Goal: Transaction & Acquisition: Purchase product/service

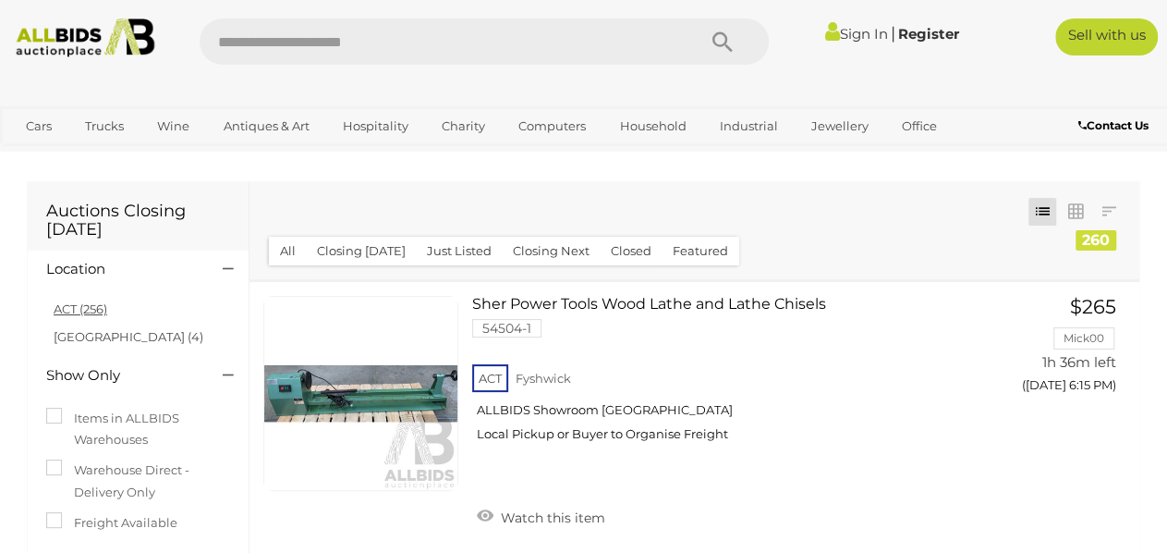
click at [68, 312] on link "ACT (256)" at bounding box center [81, 308] width 54 height 15
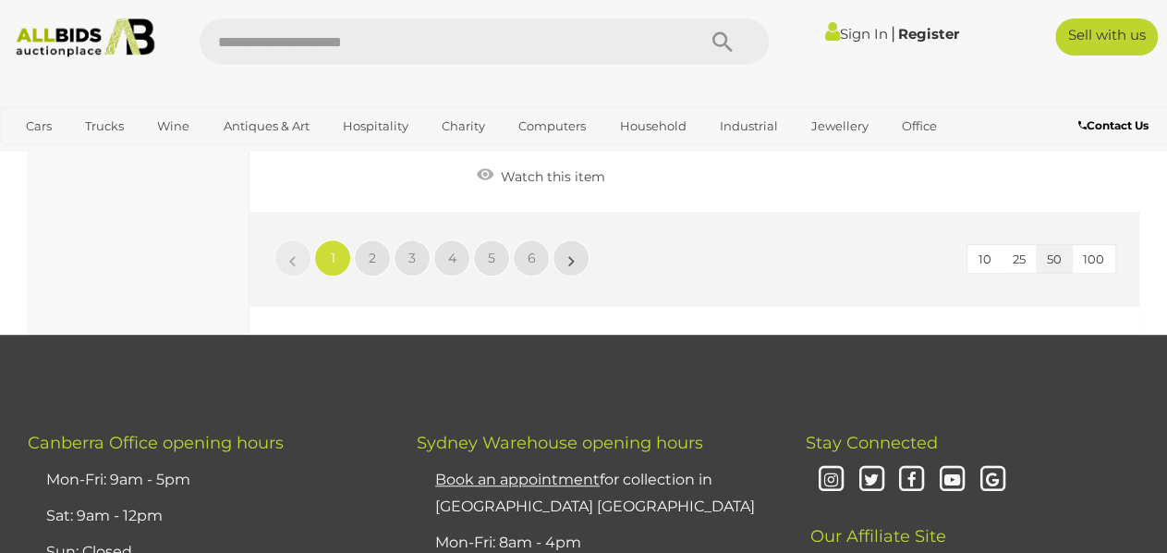
scroll to position [14318, 0]
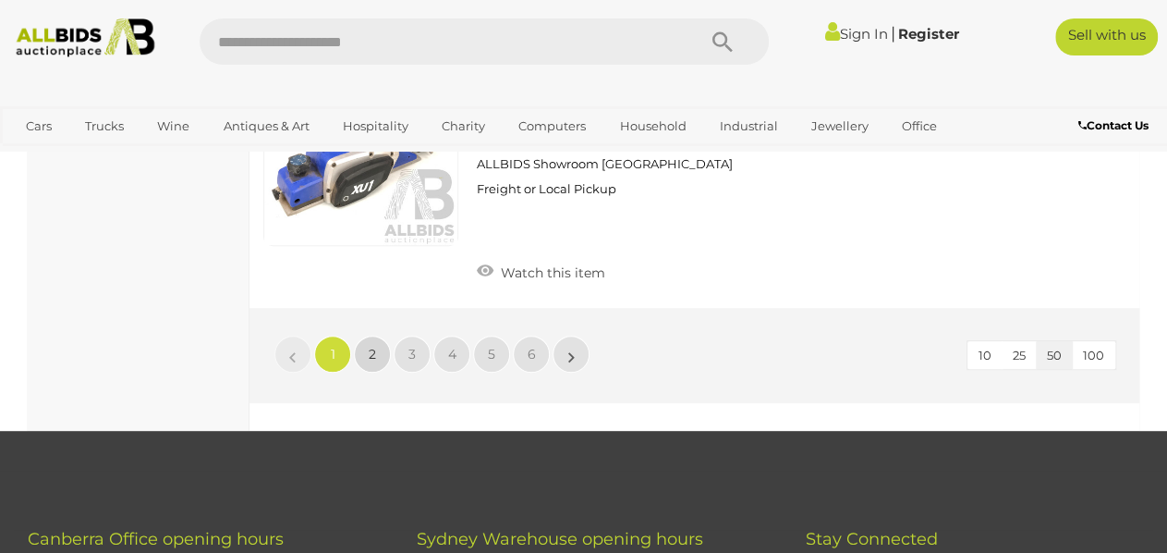
click at [367, 372] on link "2" at bounding box center [372, 353] width 37 height 37
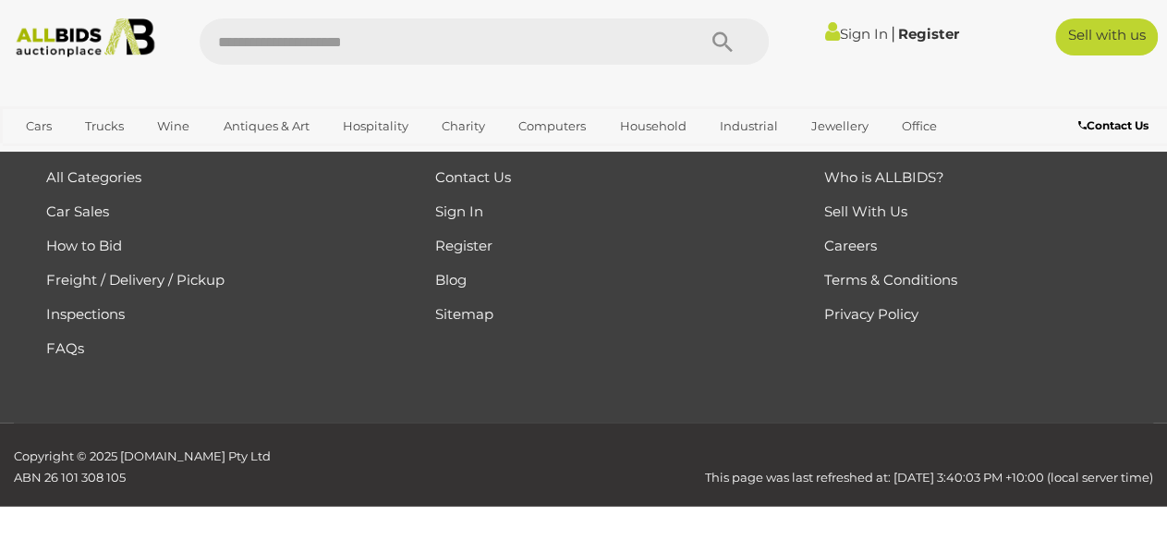
scroll to position [95, 0]
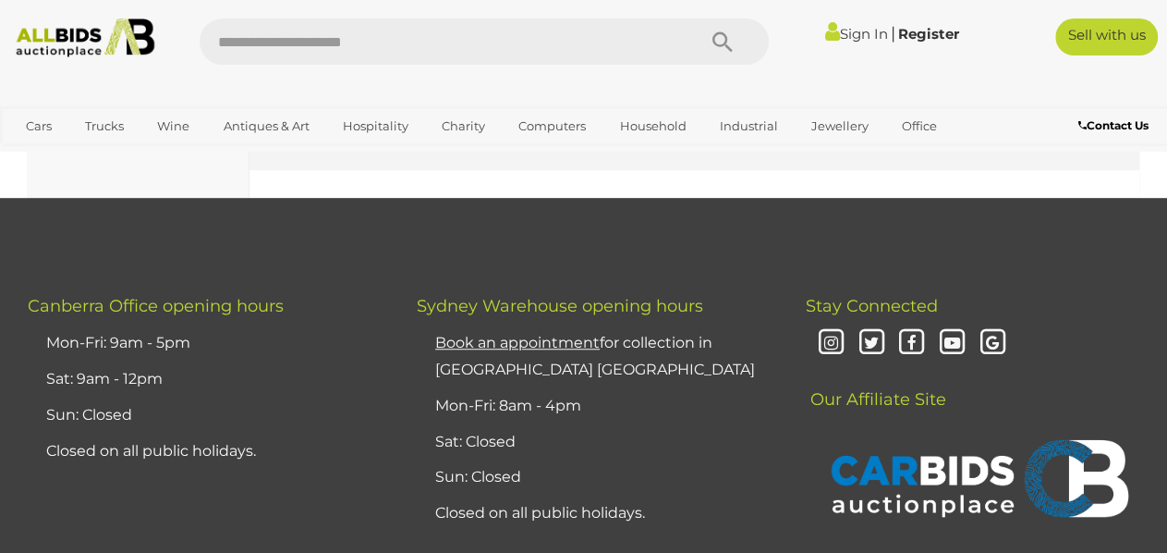
scroll to position [14509, 0]
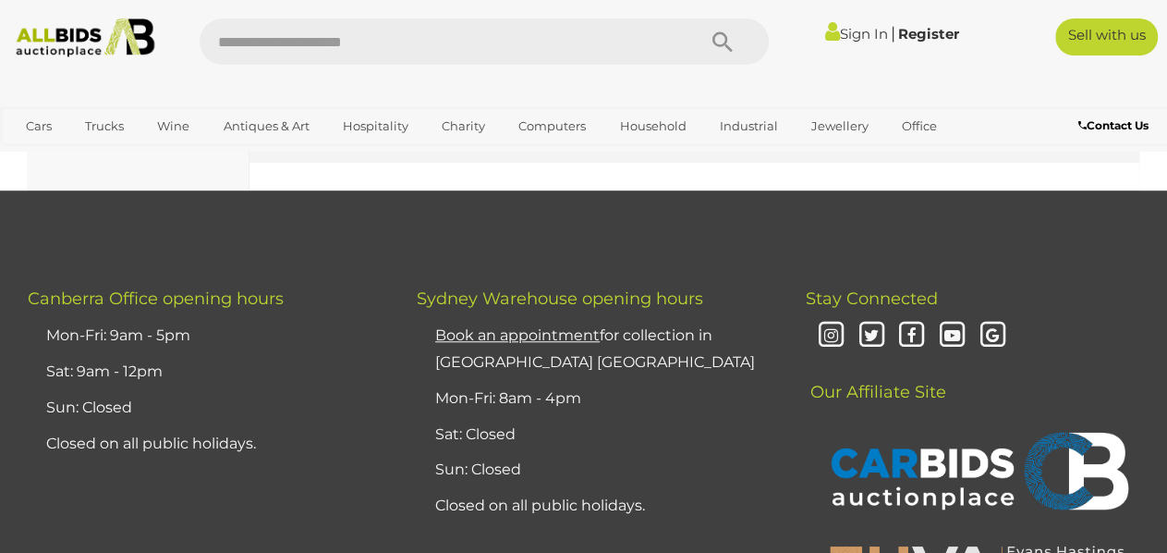
click at [413, 122] on span "3" at bounding box center [411, 113] width 7 height 17
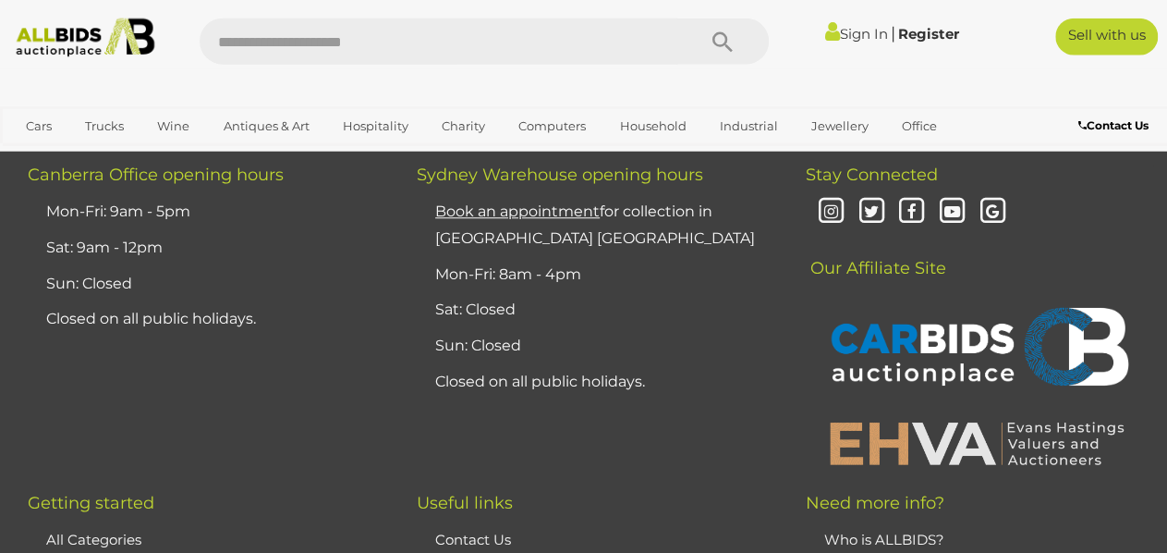
scroll to position [14509, 0]
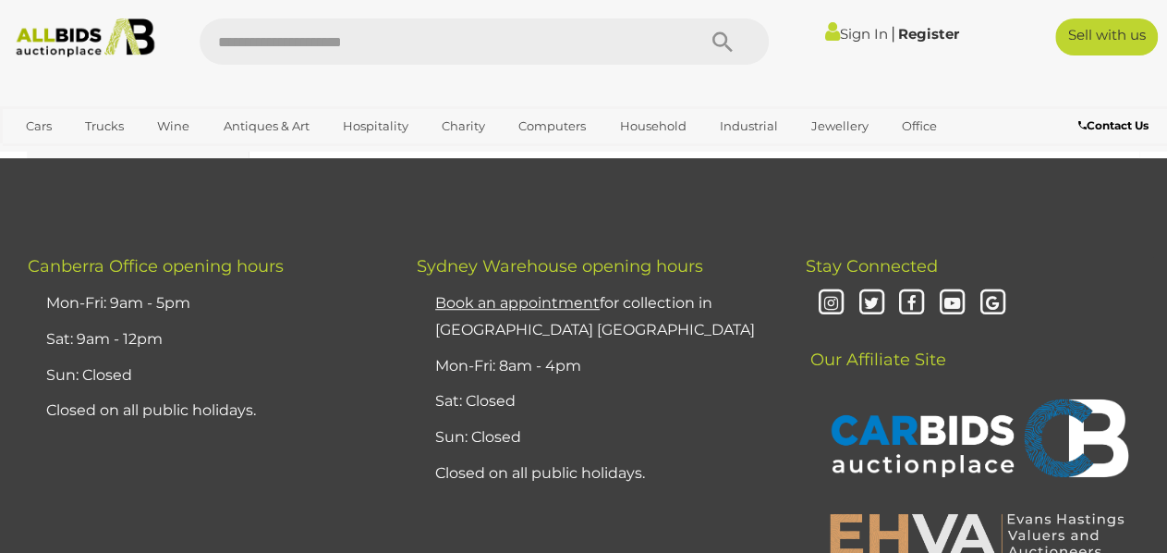
click at [454, 90] on span "4" at bounding box center [452, 81] width 8 height 17
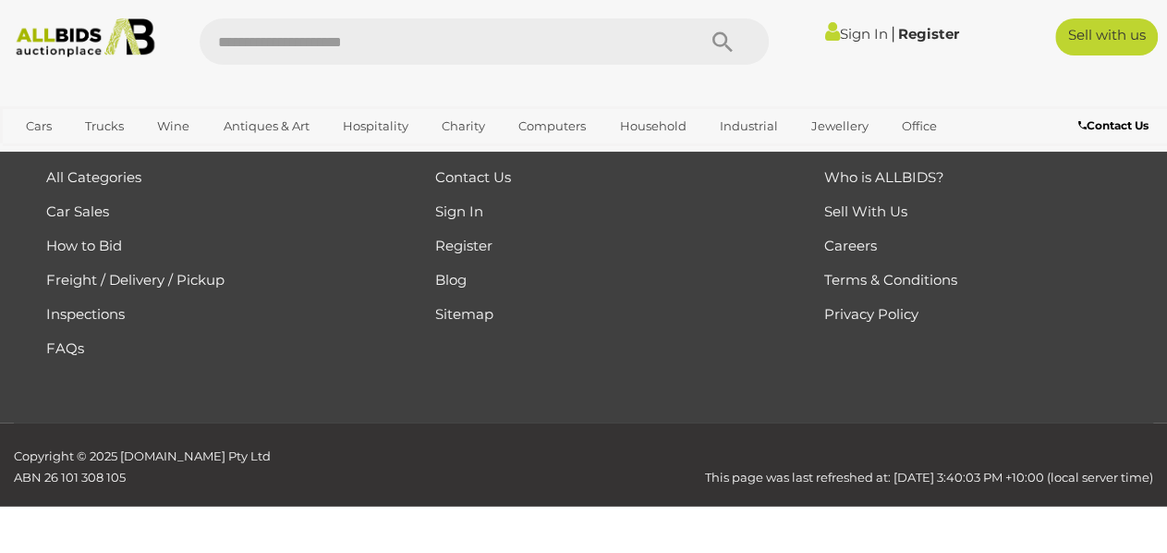
scroll to position [95, 0]
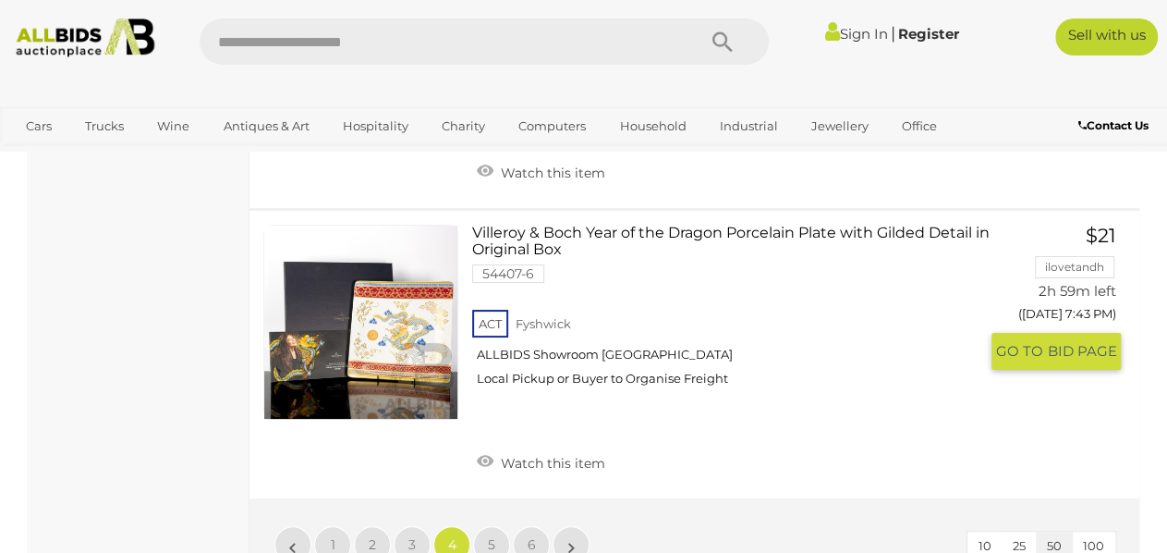
scroll to position [14221, 0]
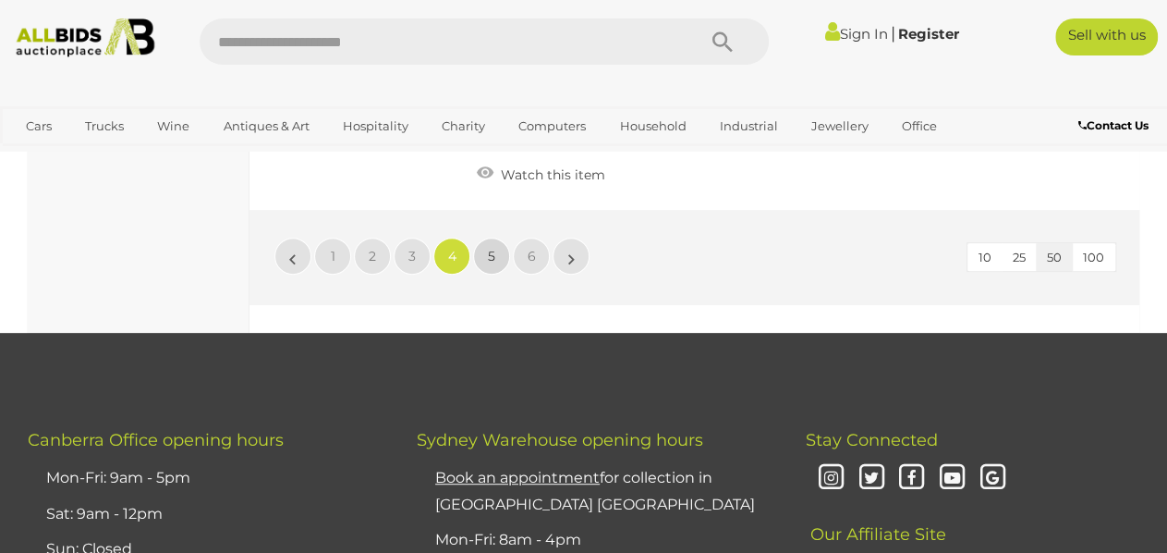
click at [494, 264] on span "5" at bounding box center [491, 256] width 7 height 17
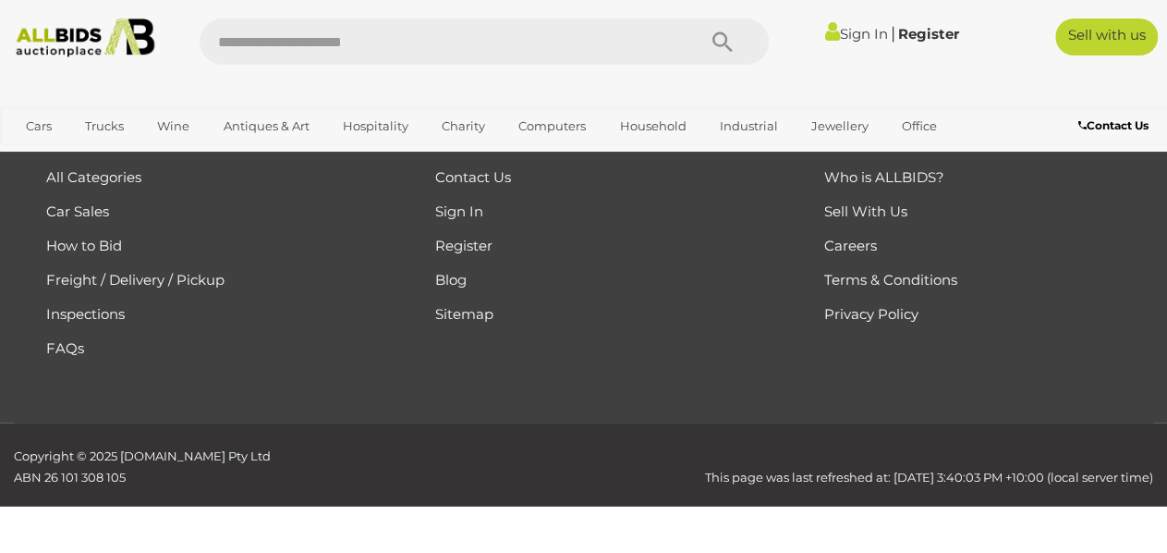
scroll to position [95, 0]
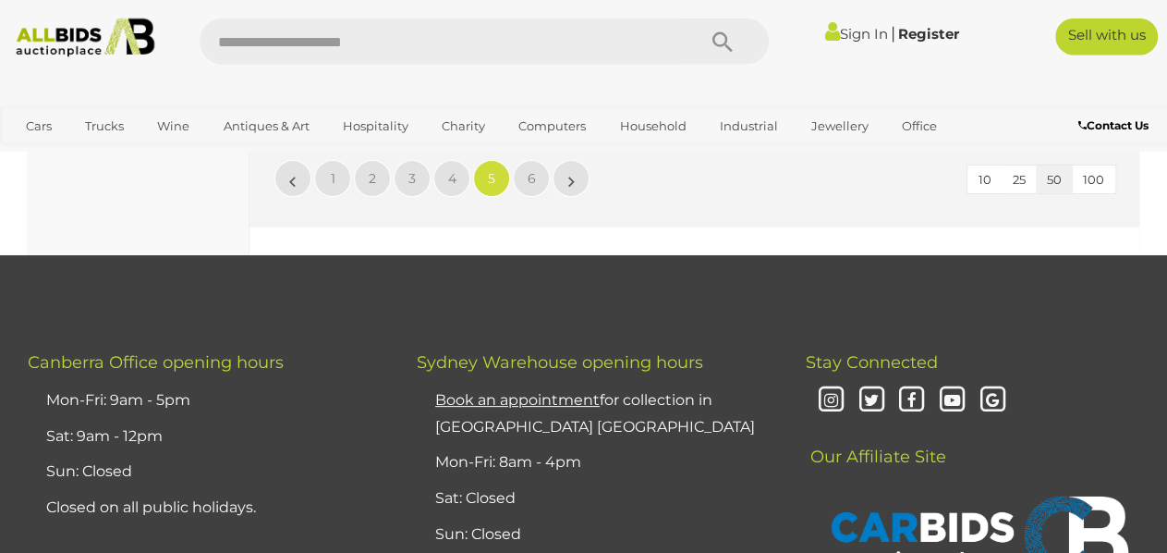
scroll to position [14028, 0]
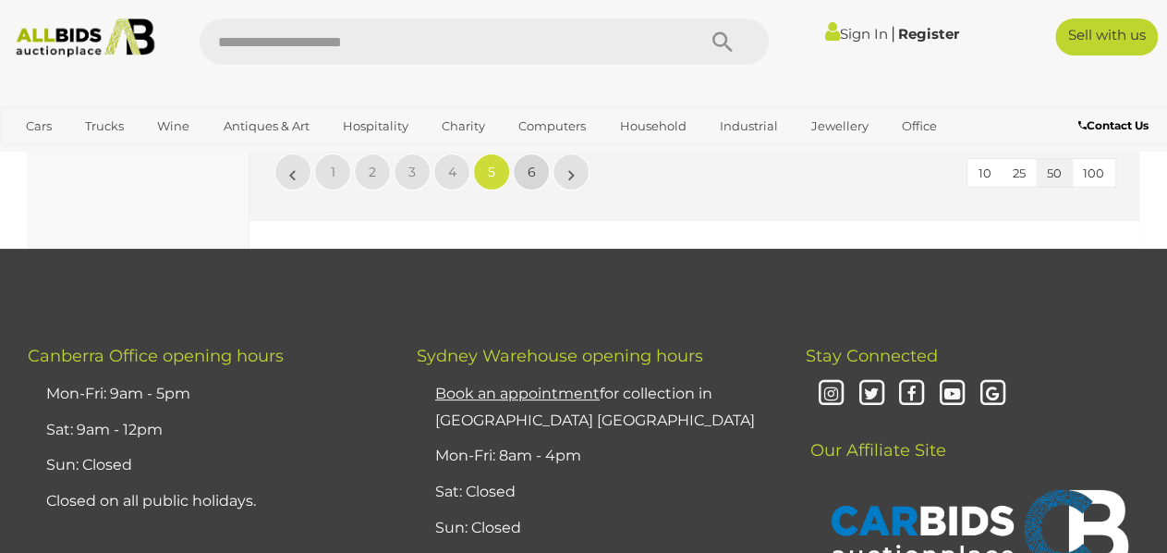
click at [529, 180] on span "6" at bounding box center [532, 172] width 8 height 17
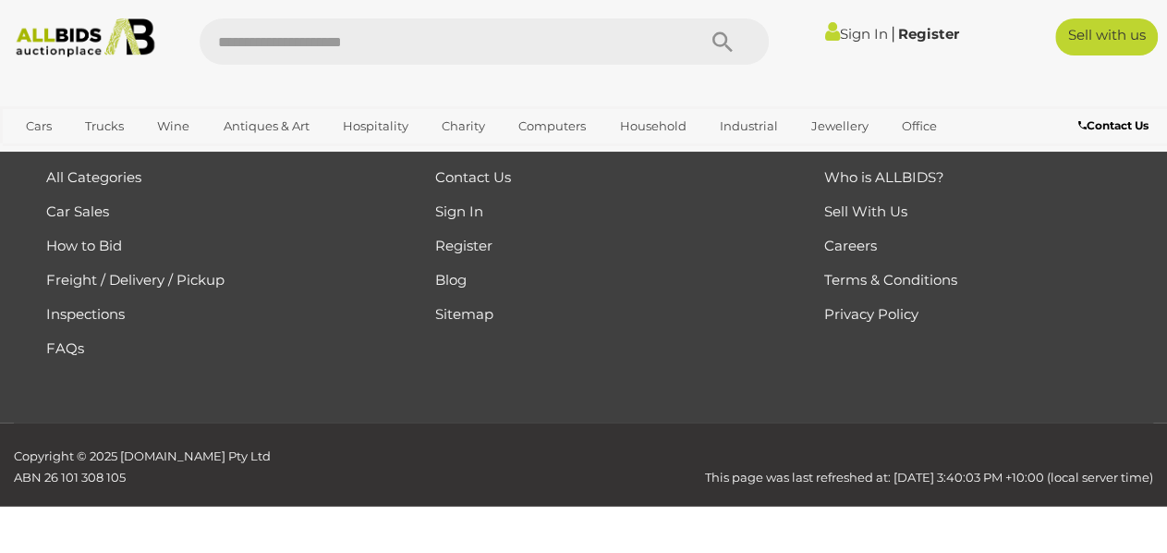
scroll to position [95, 0]
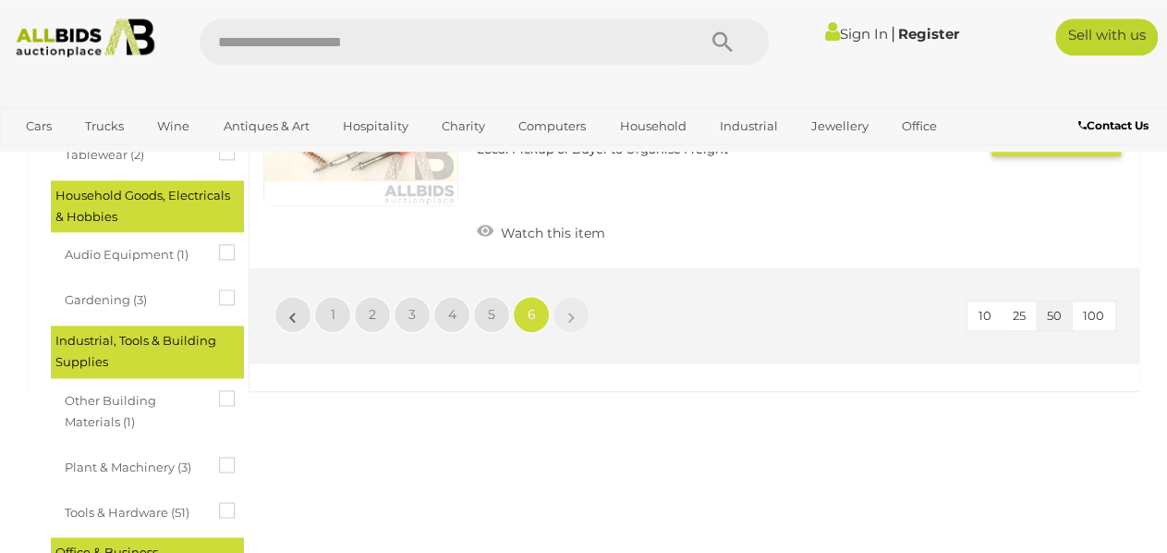
scroll to position [1152, 0]
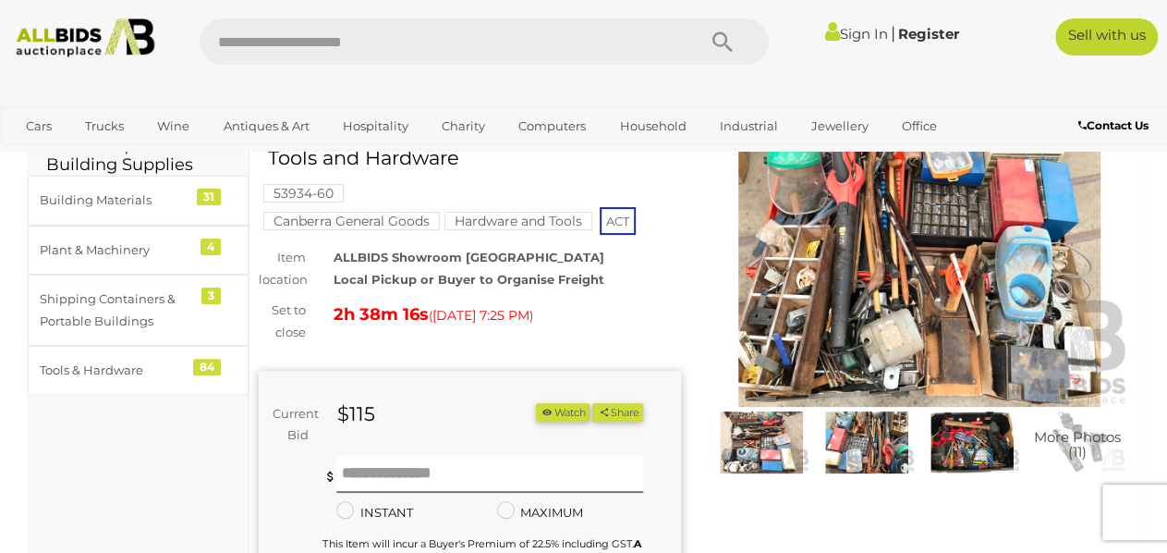
click at [844, 262] on img at bounding box center [920, 271] width 422 height 272
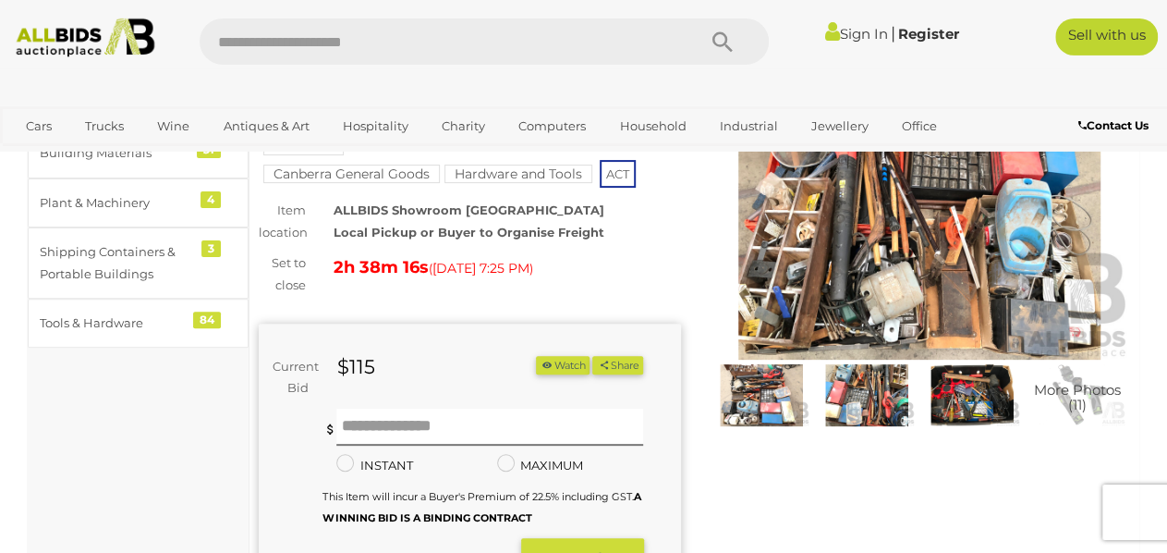
scroll to position [192, 0]
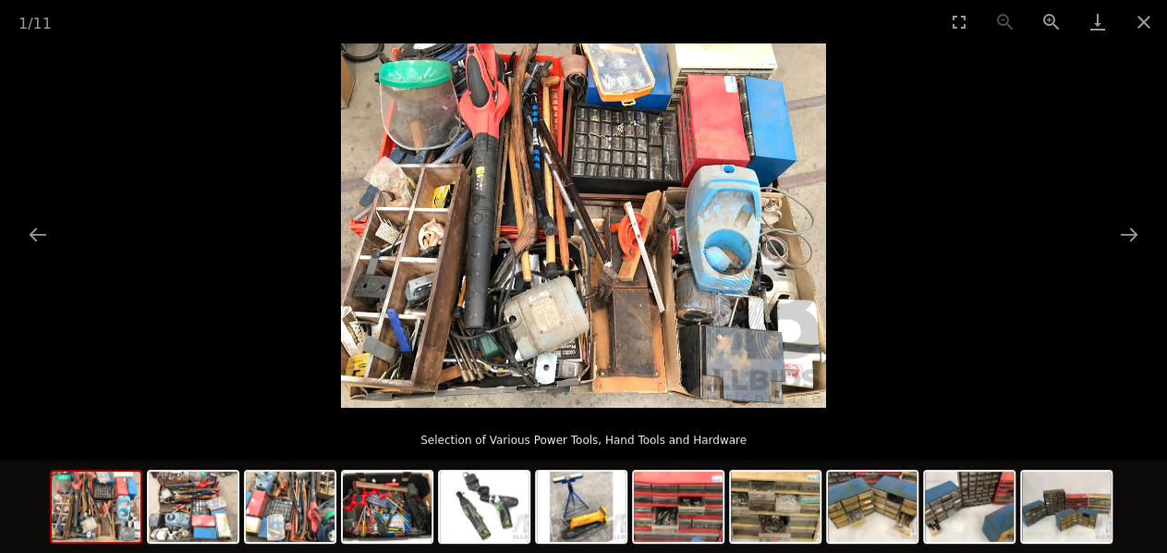
click at [633, 284] on img at bounding box center [583, 225] width 485 height 364
click at [635, 284] on img at bounding box center [583, 225] width 485 height 364
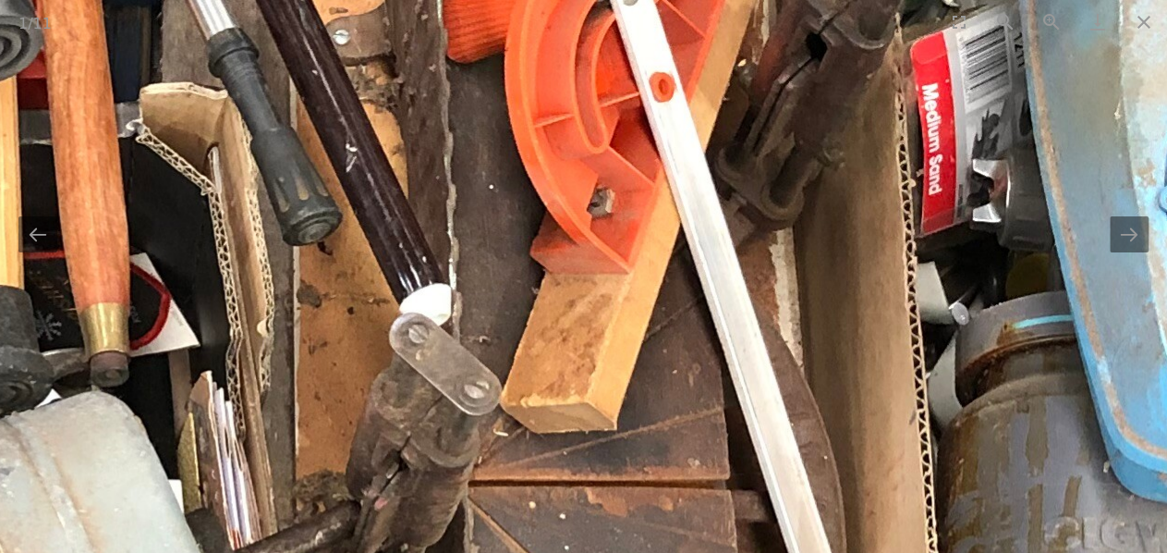
click at [636, 284] on img at bounding box center [241, 7] width 3728 height 2796
click at [1128, 47] on img at bounding box center [241, 7] width 3728 height 2796
click at [1123, 233] on button "Next slide" at bounding box center [1129, 234] width 39 height 36
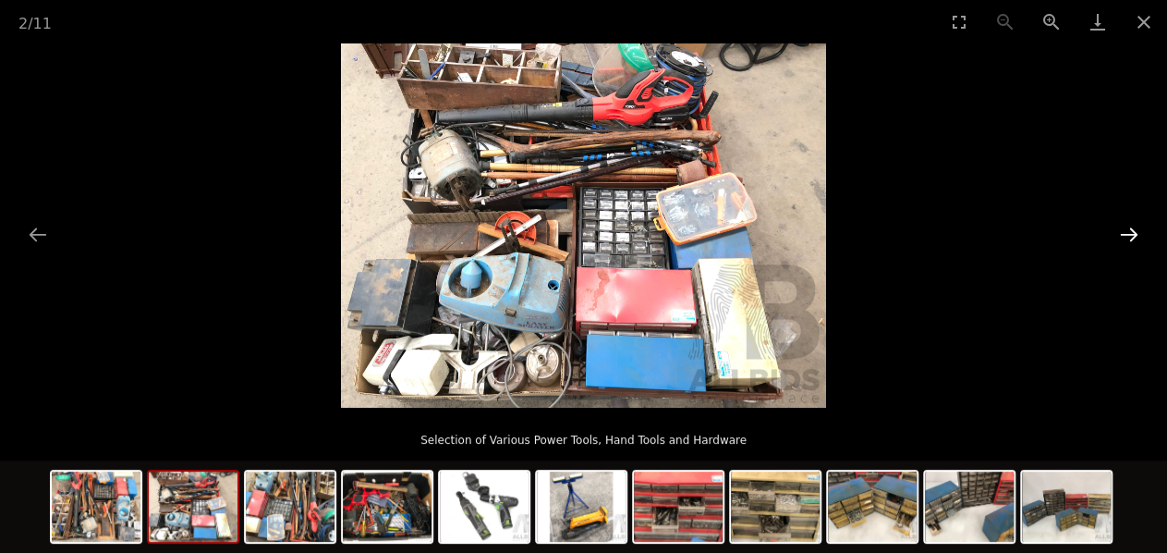
click at [1131, 236] on button "Next slide" at bounding box center [1129, 234] width 39 height 36
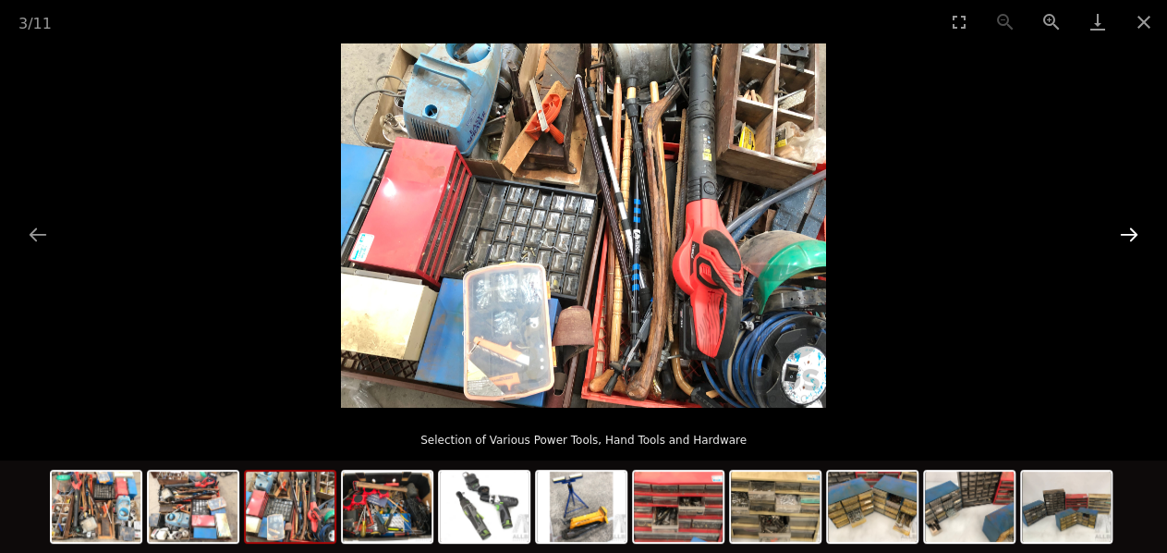
click at [1130, 236] on button "Next slide" at bounding box center [1129, 234] width 39 height 36
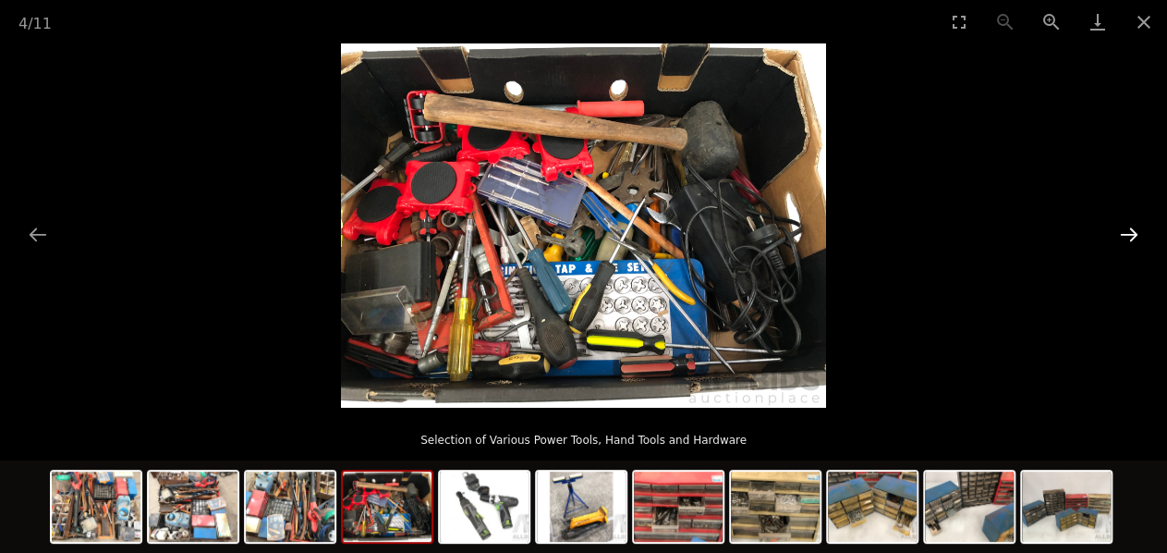
click at [1124, 235] on button "Next slide" at bounding box center [1129, 234] width 39 height 36
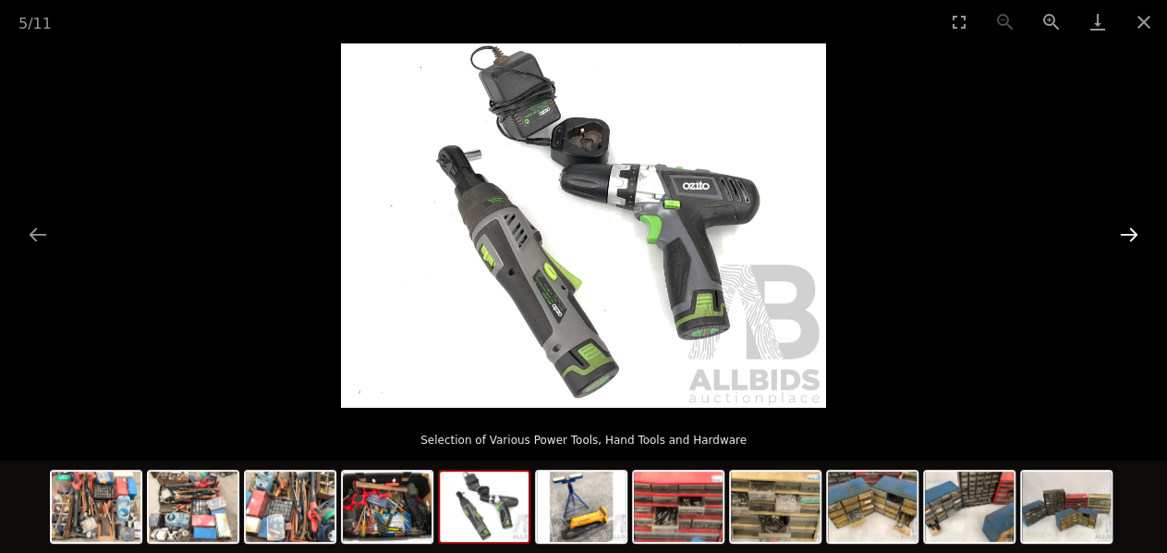
click at [1124, 235] on button "Next slide" at bounding box center [1129, 234] width 39 height 36
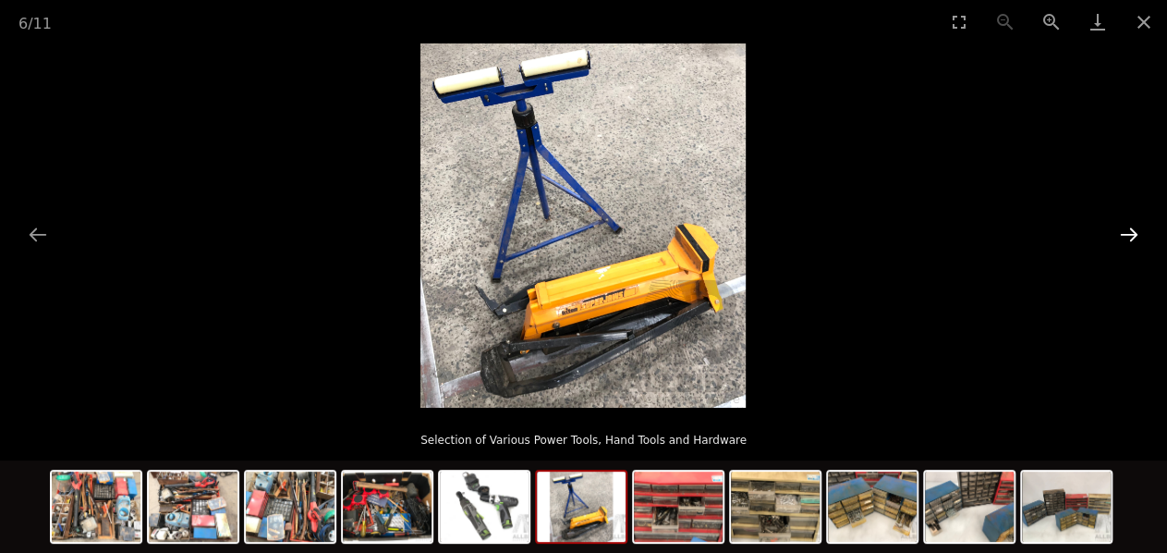
click at [1124, 235] on button "Next slide" at bounding box center [1129, 234] width 39 height 36
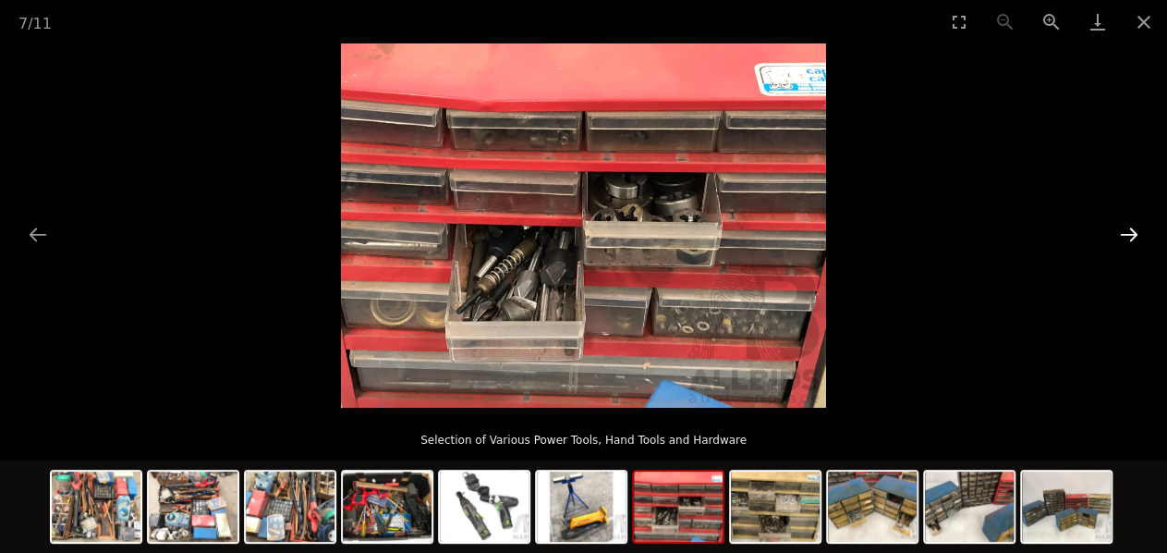
click at [1124, 235] on button "Next slide" at bounding box center [1129, 234] width 39 height 36
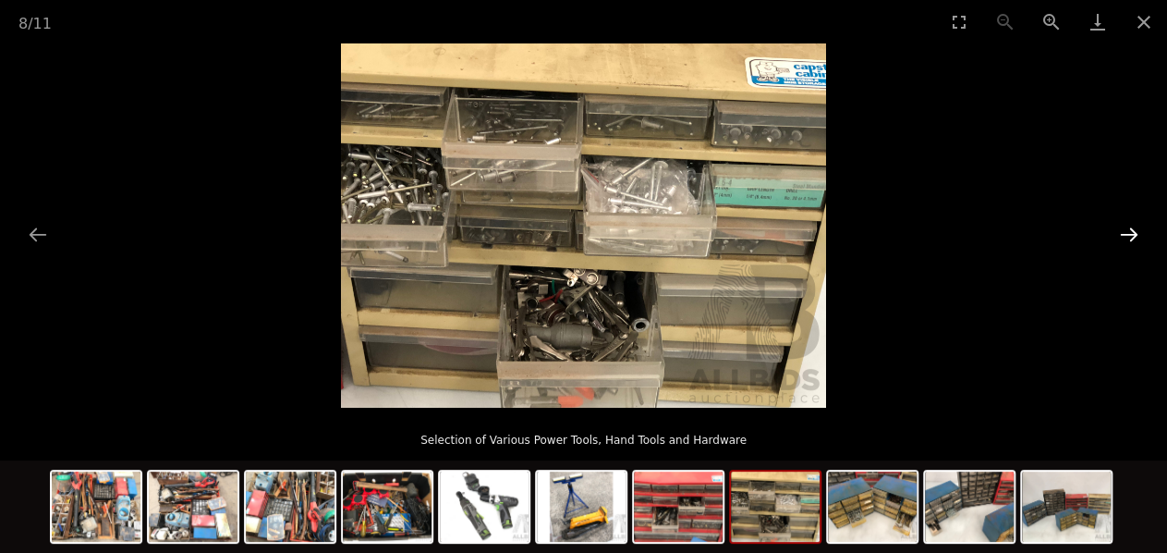
click at [1124, 234] on button "Next slide" at bounding box center [1129, 234] width 39 height 36
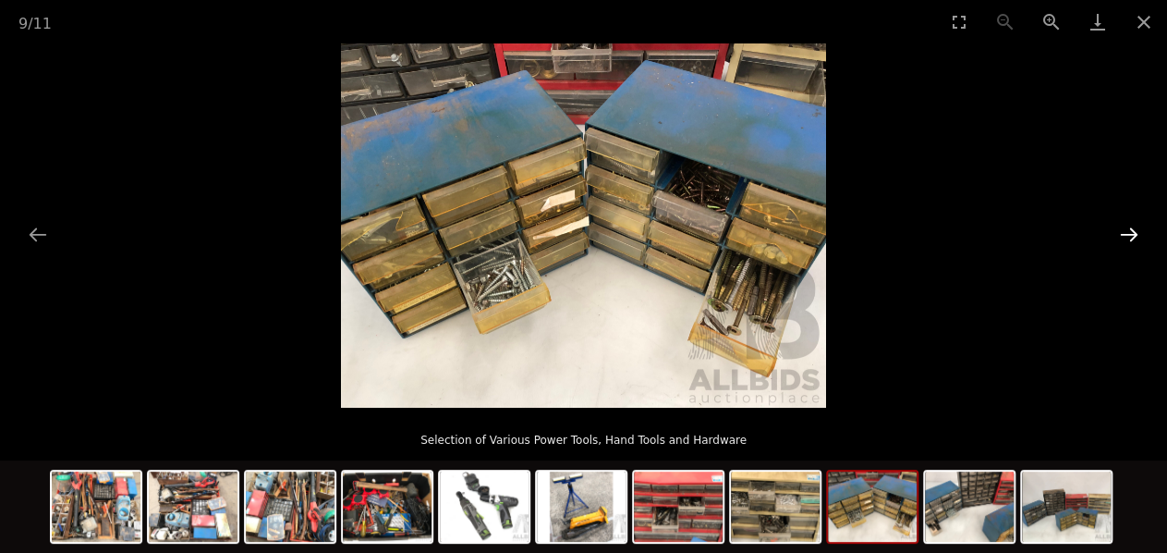
click at [1124, 234] on button "Next slide" at bounding box center [1129, 234] width 39 height 36
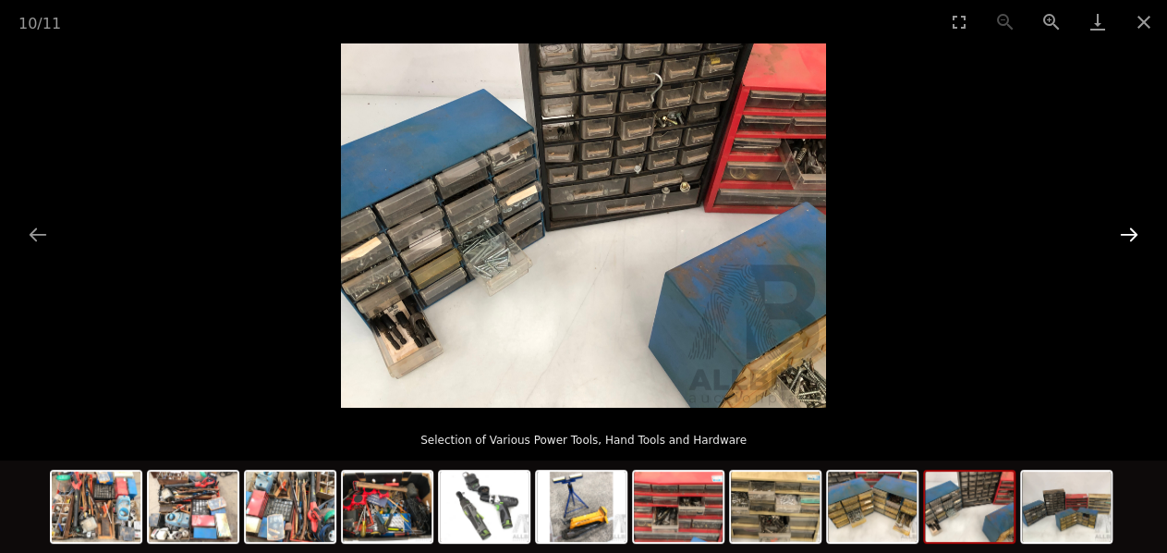
click at [1124, 234] on button "Next slide" at bounding box center [1129, 234] width 39 height 36
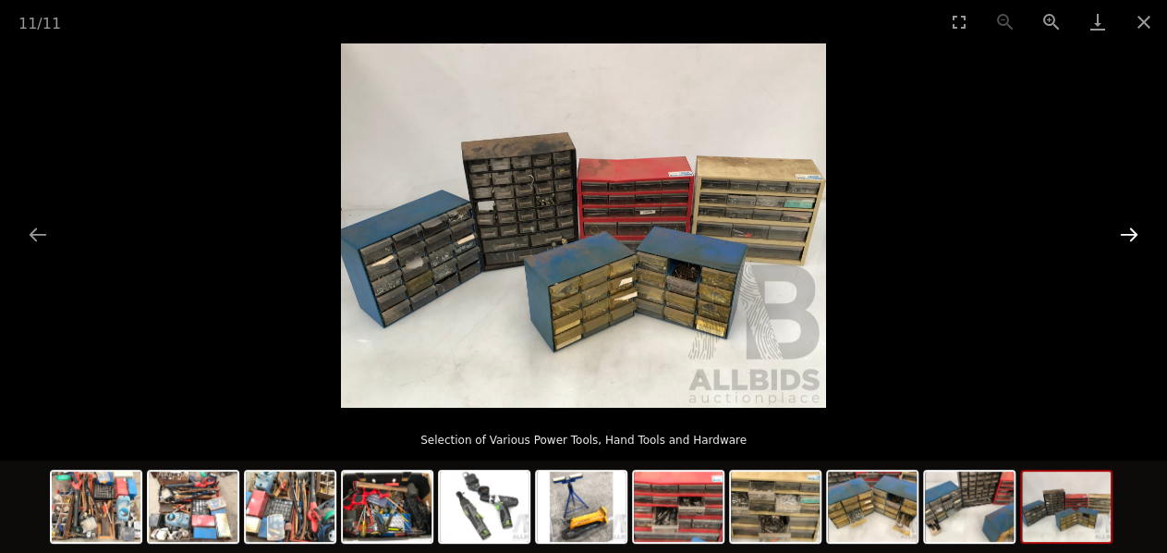
click at [1124, 230] on button "Next slide" at bounding box center [1129, 234] width 39 height 36
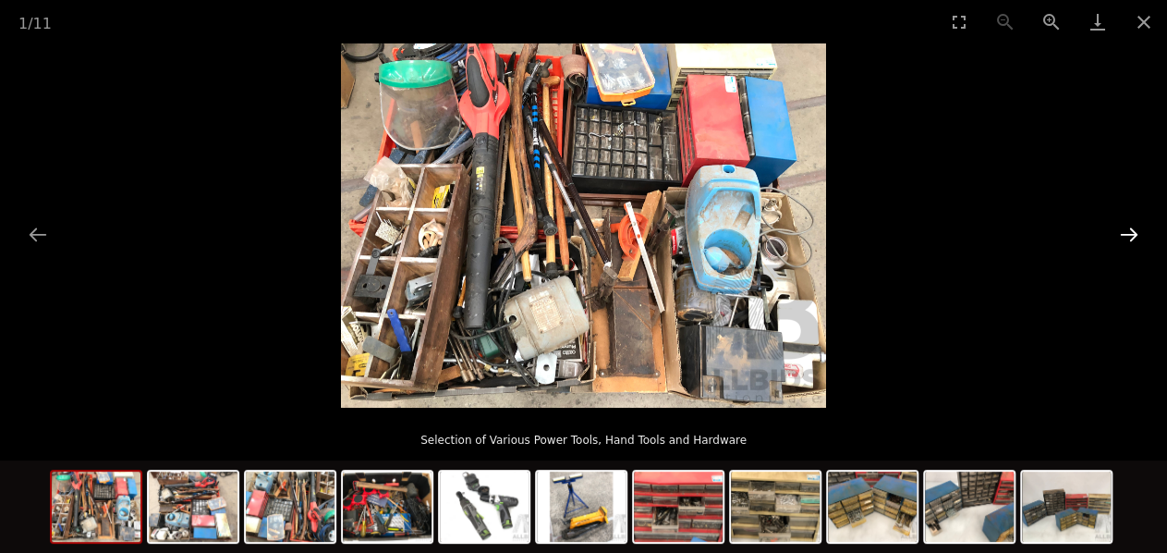
click at [1124, 230] on button "Next slide" at bounding box center [1129, 234] width 39 height 36
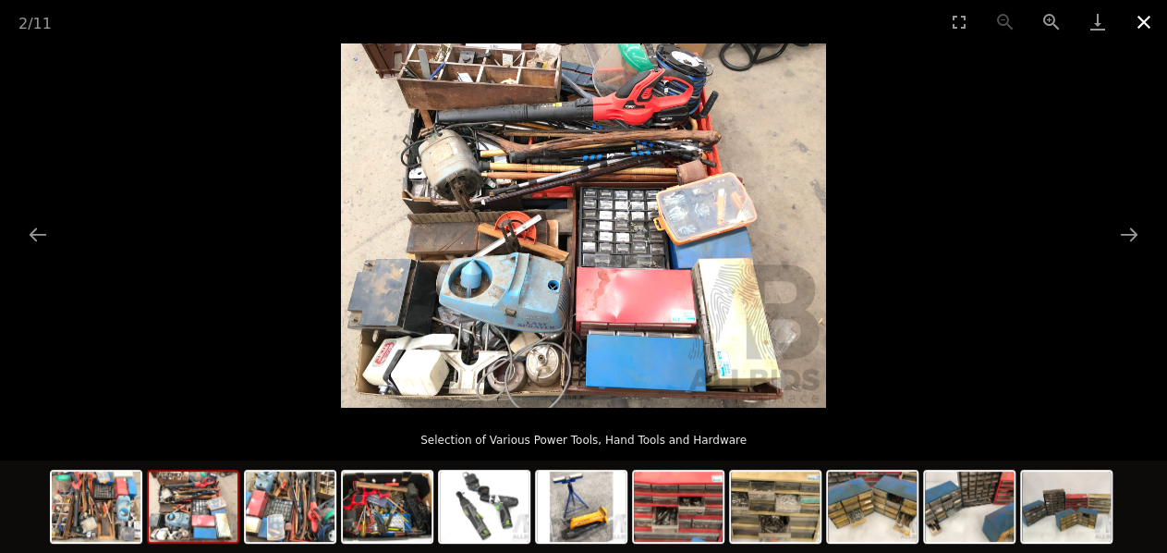
click at [1143, 23] on button "Close gallery" at bounding box center [1144, 21] width 46 height 43
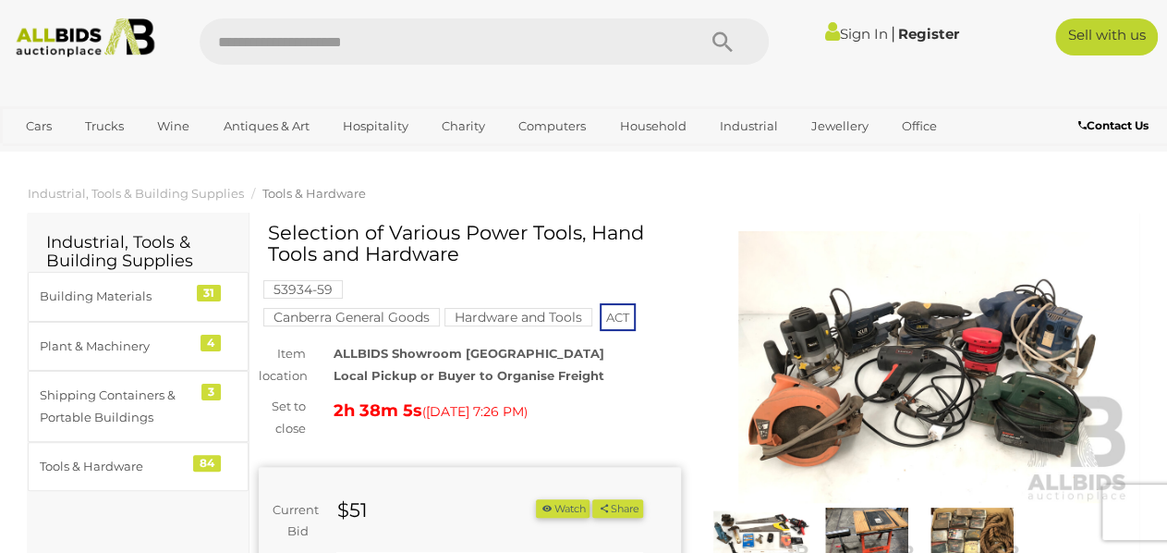
click at [952, 373] on img at bounding box center [920, 367] width 422 height 272
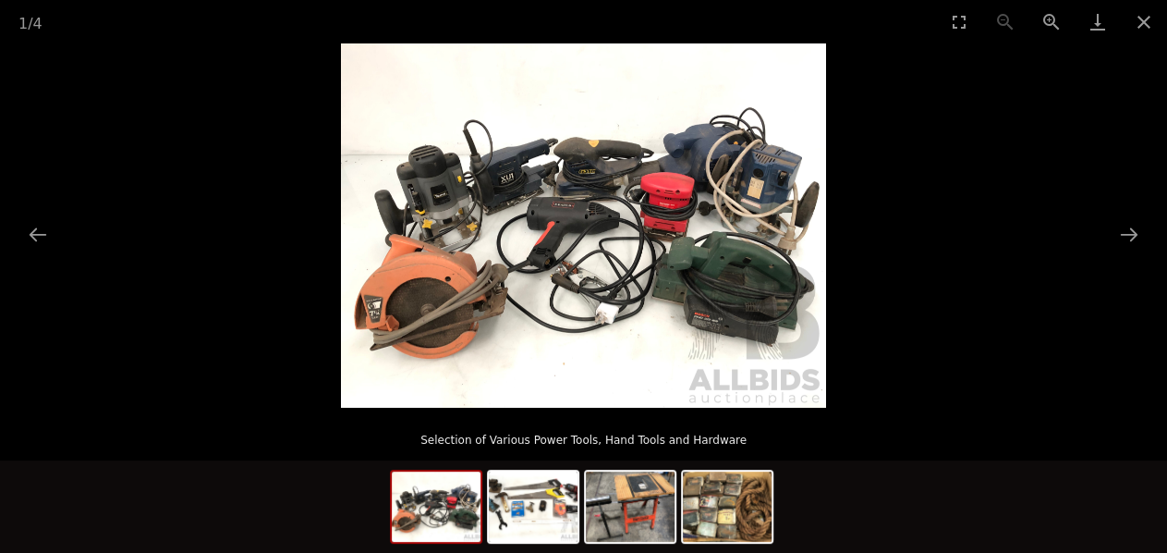
click at [637, 237] on img at bounding box center [583, 225] width 485 height 364
click at [638, 237] on img at bounding box center [583, 225] width 485 height 364
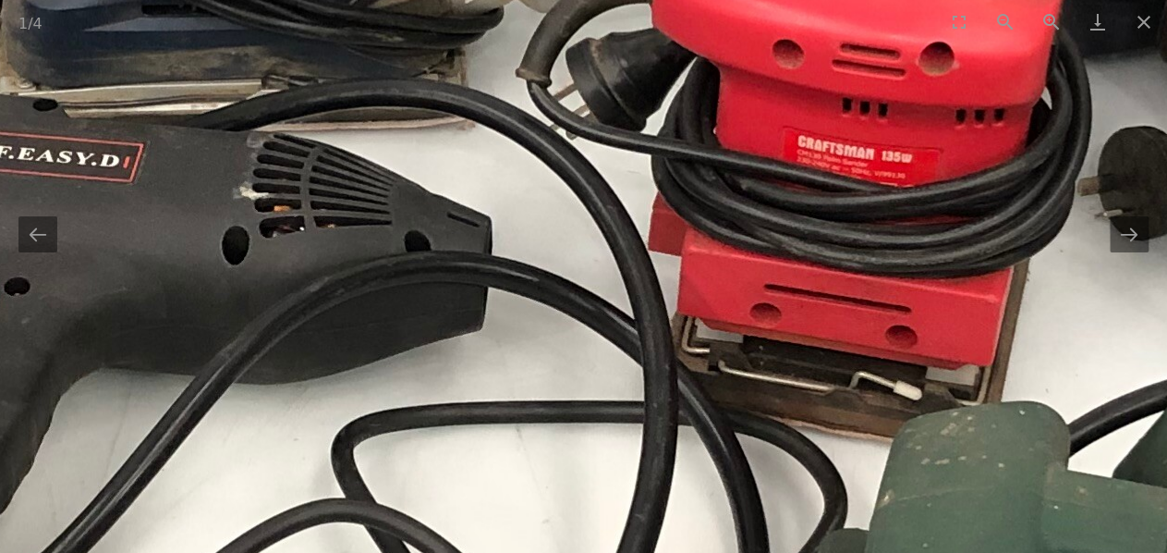
click at [640, 237] on img at bounding box center [217, 315] width 3728 height 2796
click at [675, 237] on img at bounding box center [217, 315] width 3728 height 2796
click at [682, 239] on img at bounding box center [217, 315] width 3728 height 2796
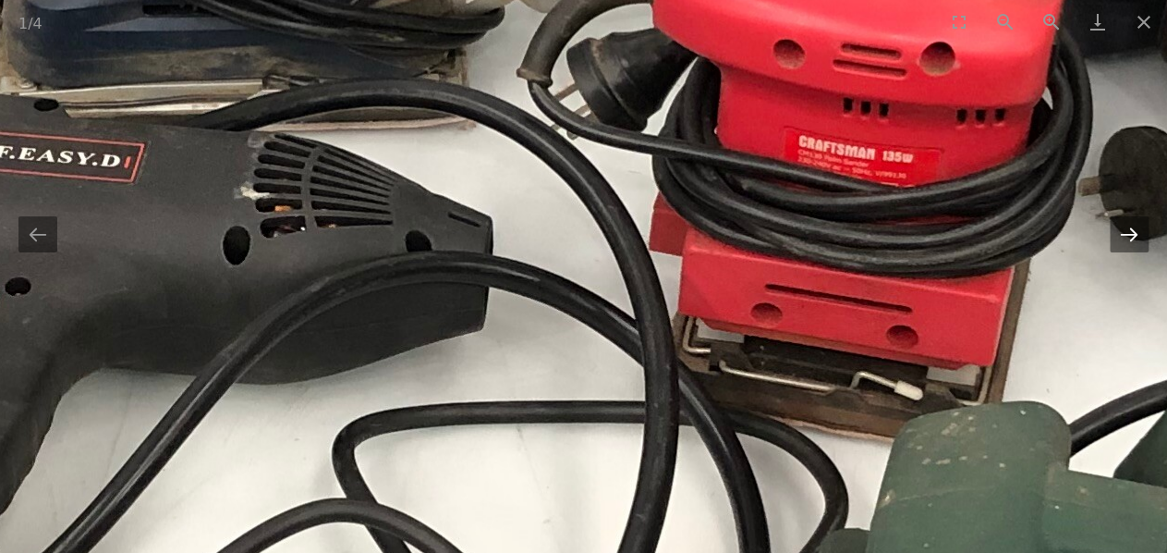
click at [1139, 238] on button "Next slide" at bounding box center [1129, 234] width 39 height 36
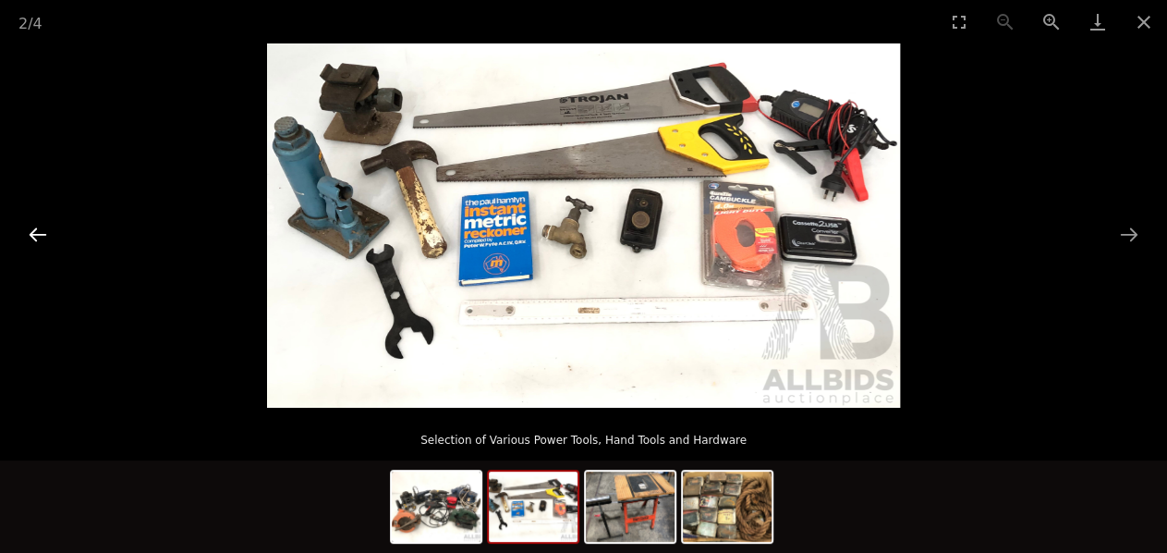
click at [43, 236] on button "Previous slide" at bounding box center [37, 234] width 39 height 36
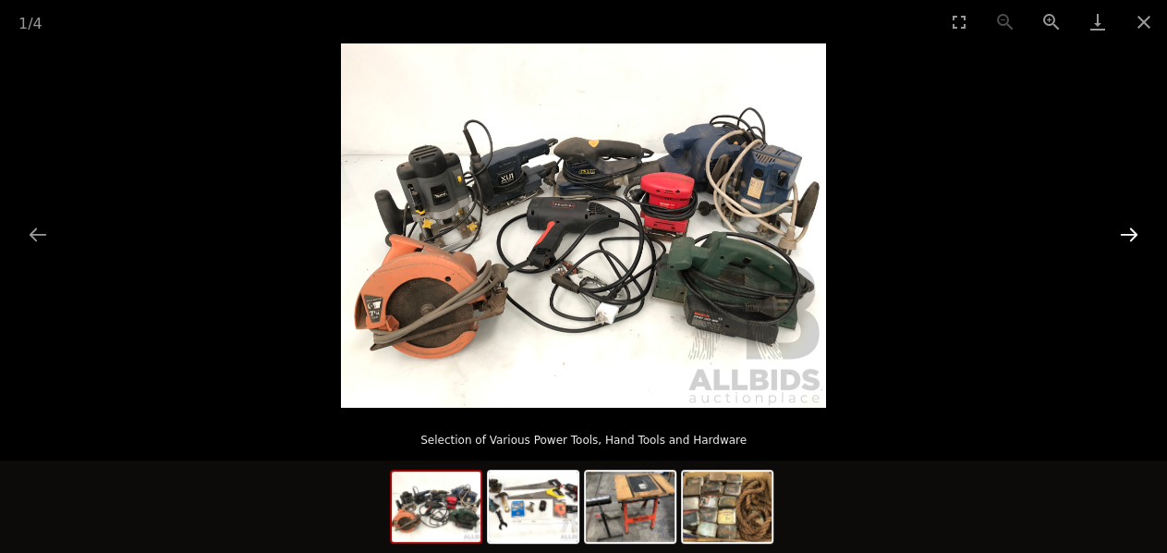
click at [1132, 232] on button "Next slide" at bounding box center [1129, 234] width 39 height 36
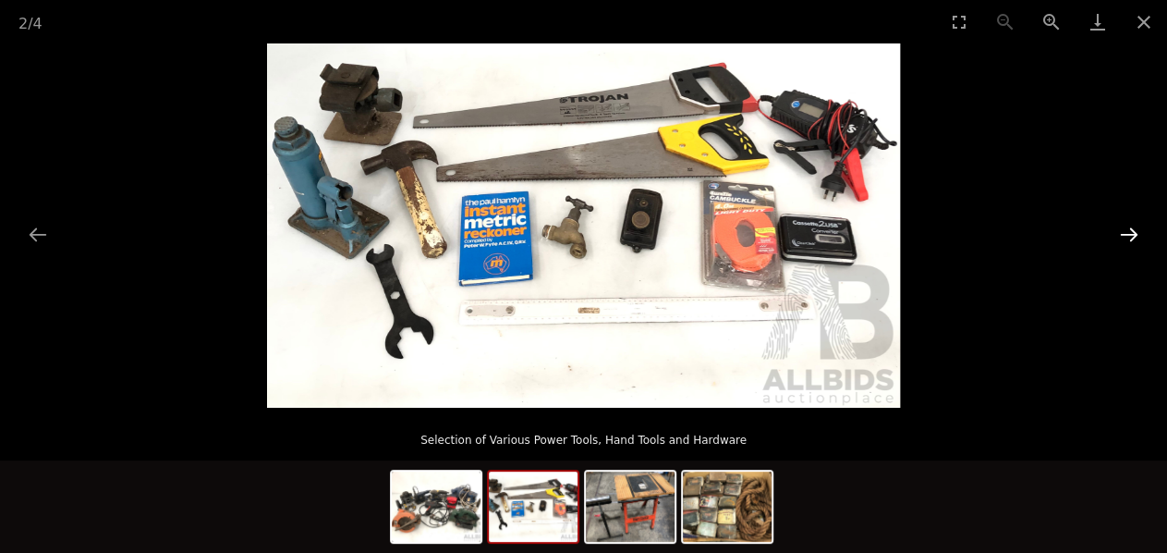
click at [1131, 225] on button "Next slide" at bounding box center [1129, 234] width 39 height 36
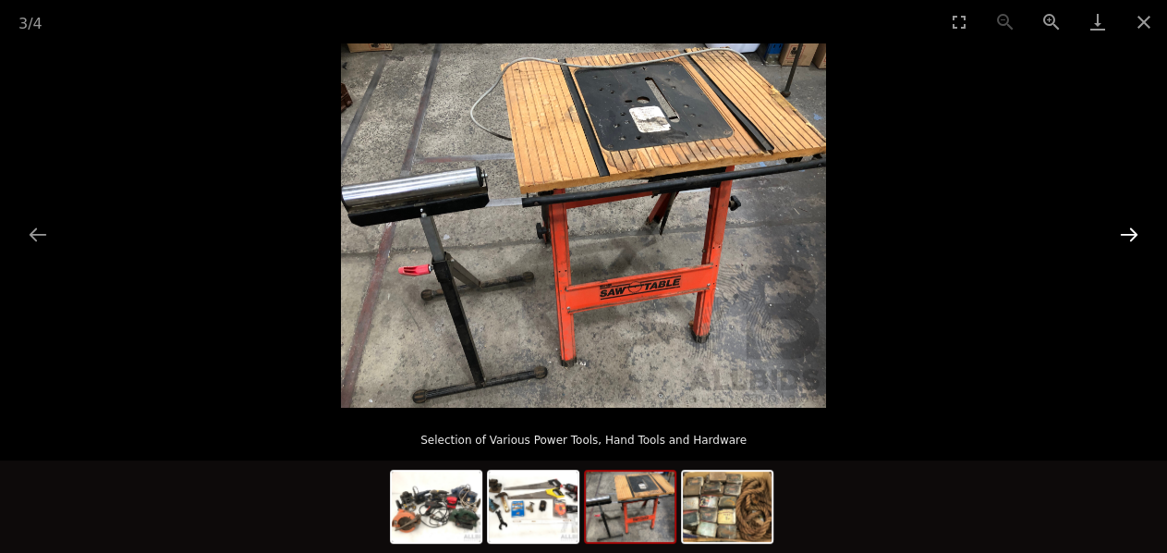
click at [1131, 225] on button "Next slide" at bounding box center [1129, 234] width 39 height 36
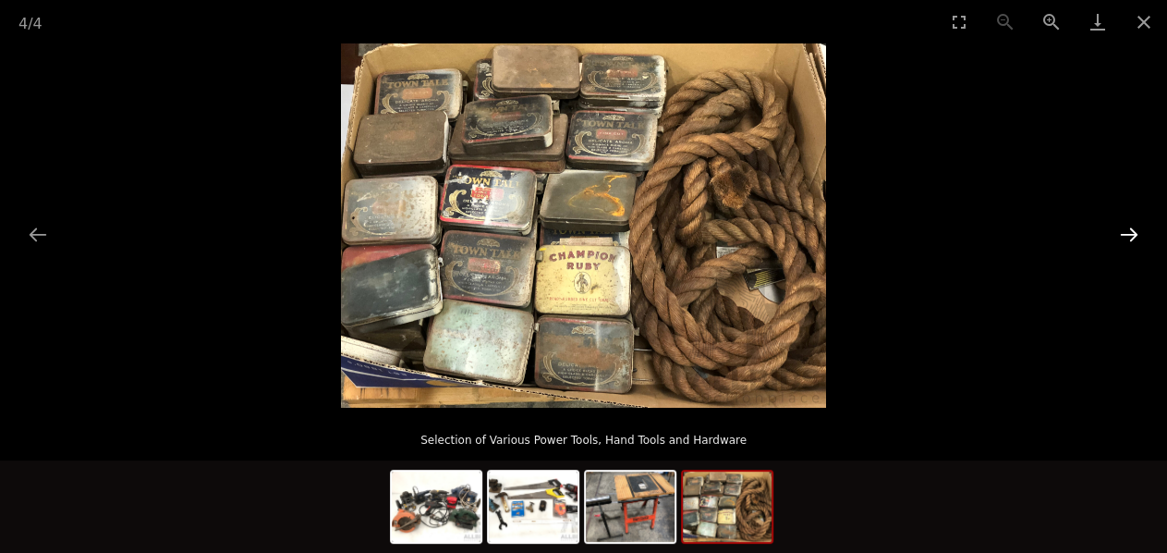
click at [1131, 225] on button "Next slide" at bounding box center [1129, 234] width 39 height 36
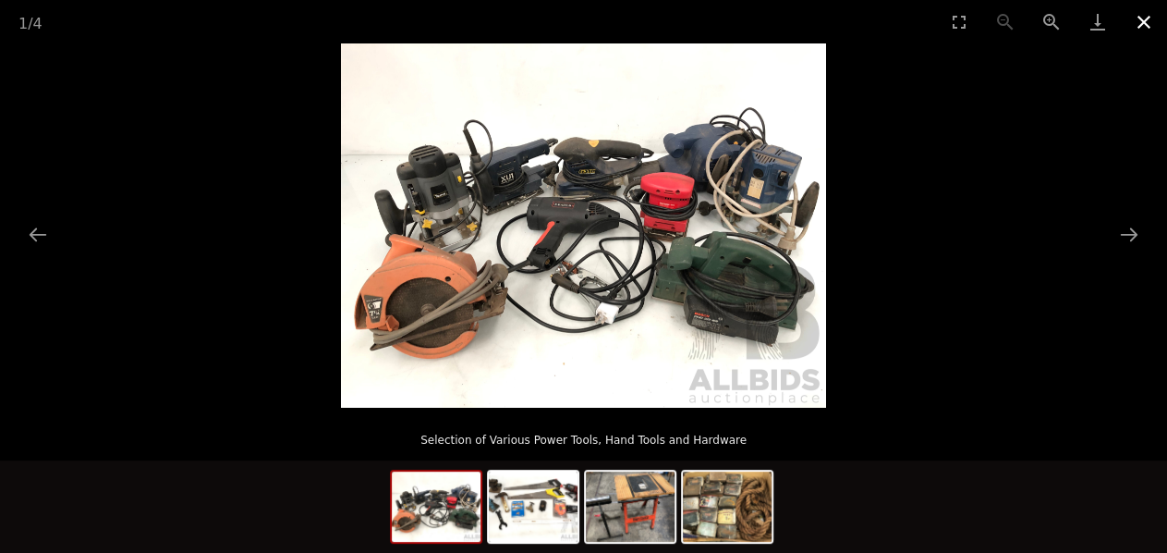
click at [1133, 21] on button "Close gallery" at bounding box center [1144, 21] width 46 height 43
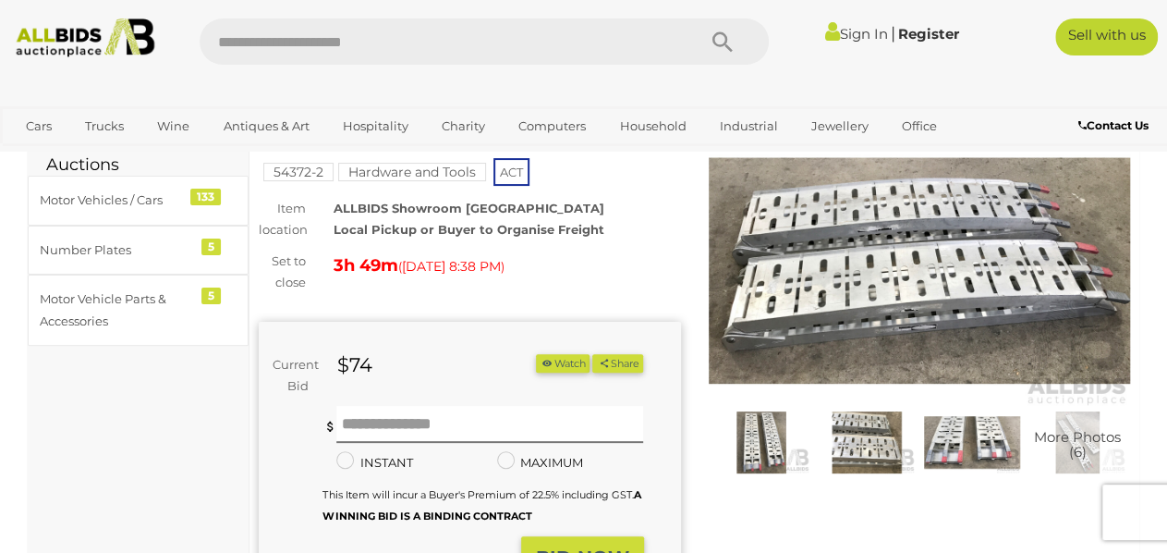
scroll to position [192, 0]
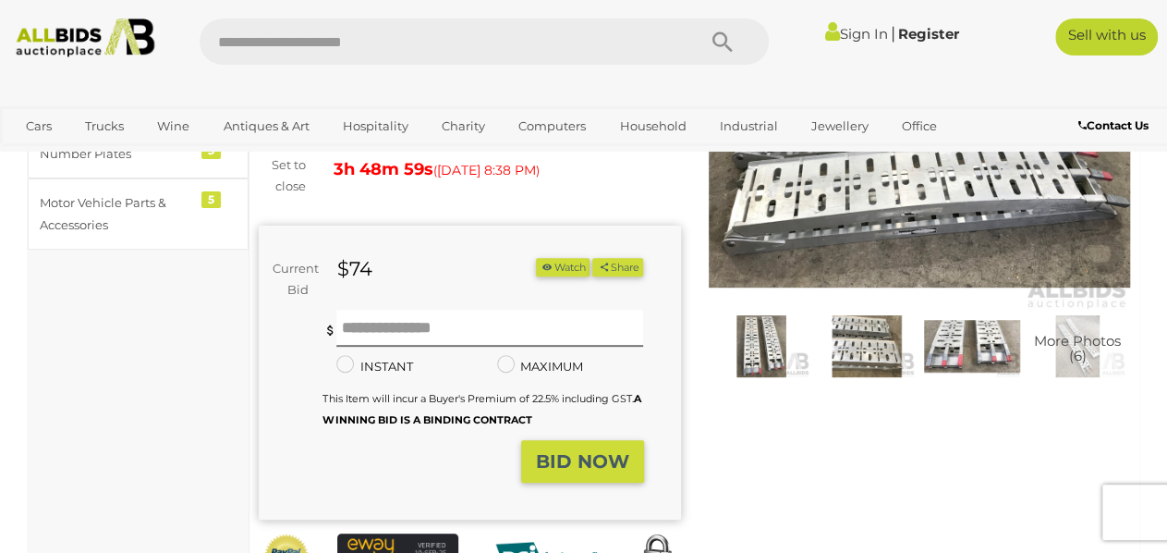
click at [929, 198] on img at bounding box center [920, 175] width 422 height 272
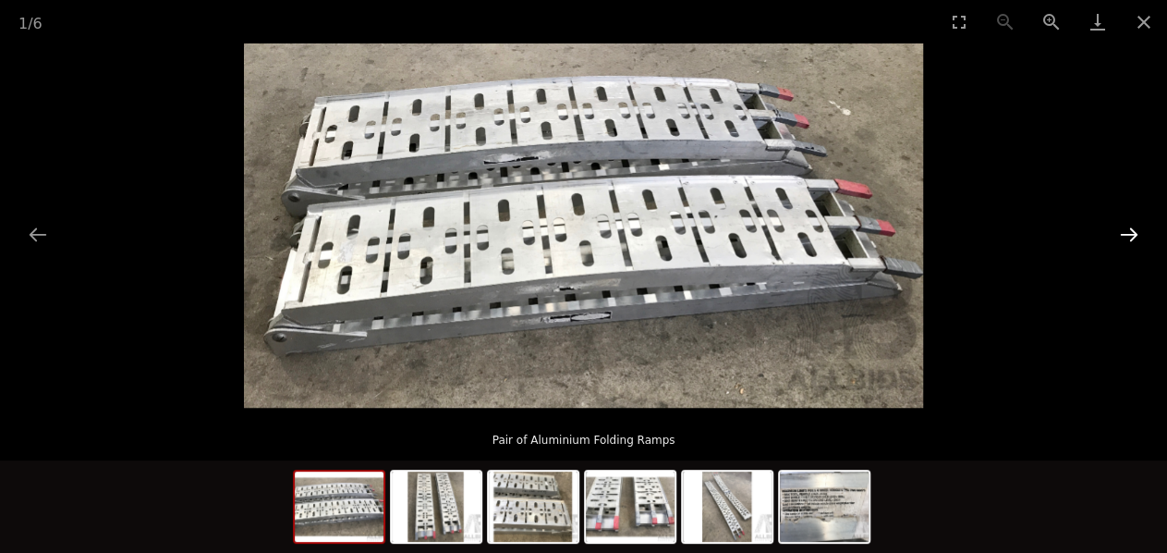
click at [1127, 231] on button "Next slide" at bounding box center [1129, 234] width 39 height 36
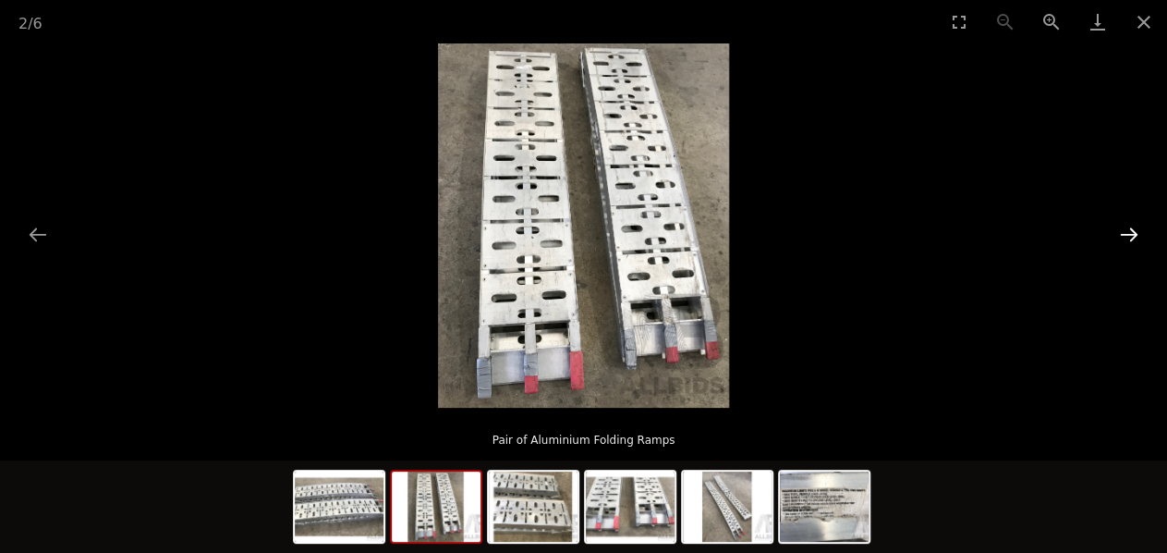
click at [1128, 230] on button "Next slide" at bounding box center [1129, 234] width 39 height 36
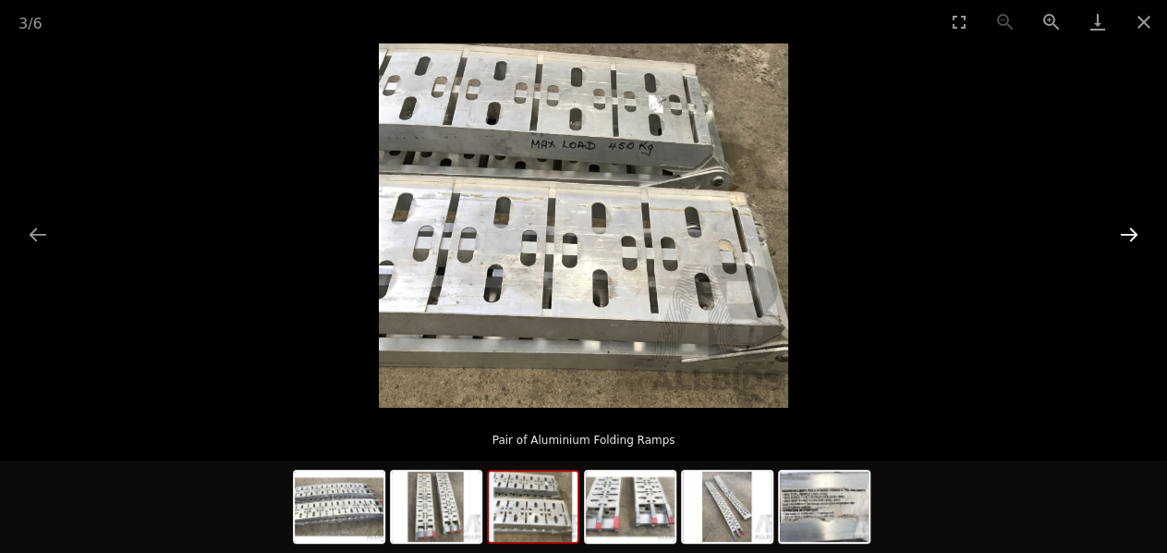
click at [1128, 230] on button "Next slide" at bounding box center [1129, 234] width 39 height 36
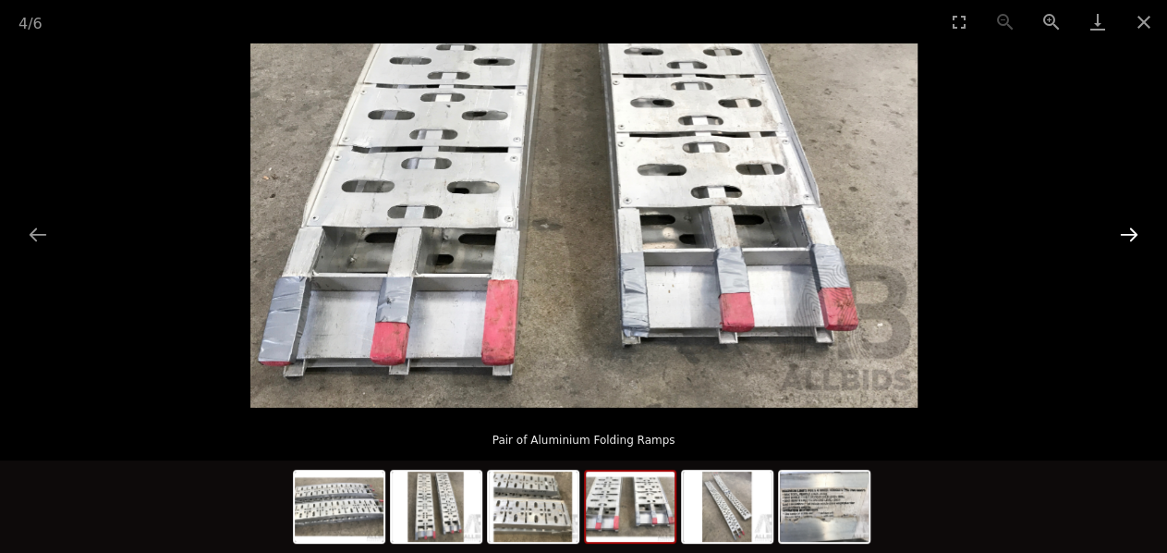
click at [1128, 230] on button "Next slide" at bounding box center [1129, 234] width 39 height 36
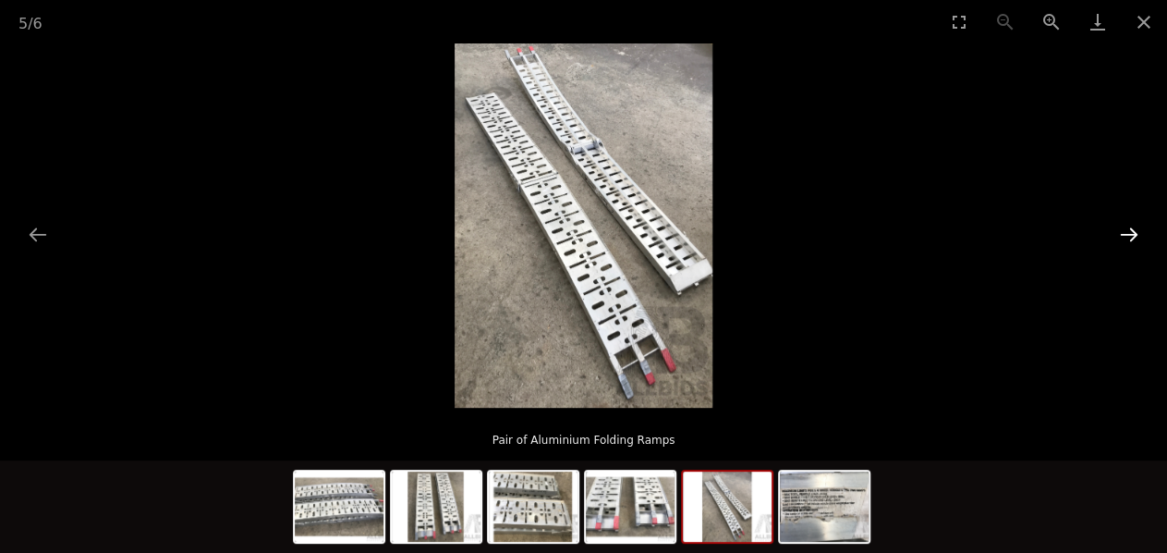
click at [1128, 230] on button "Next slide" at bounding box center [1129, 234] width 39 height 36
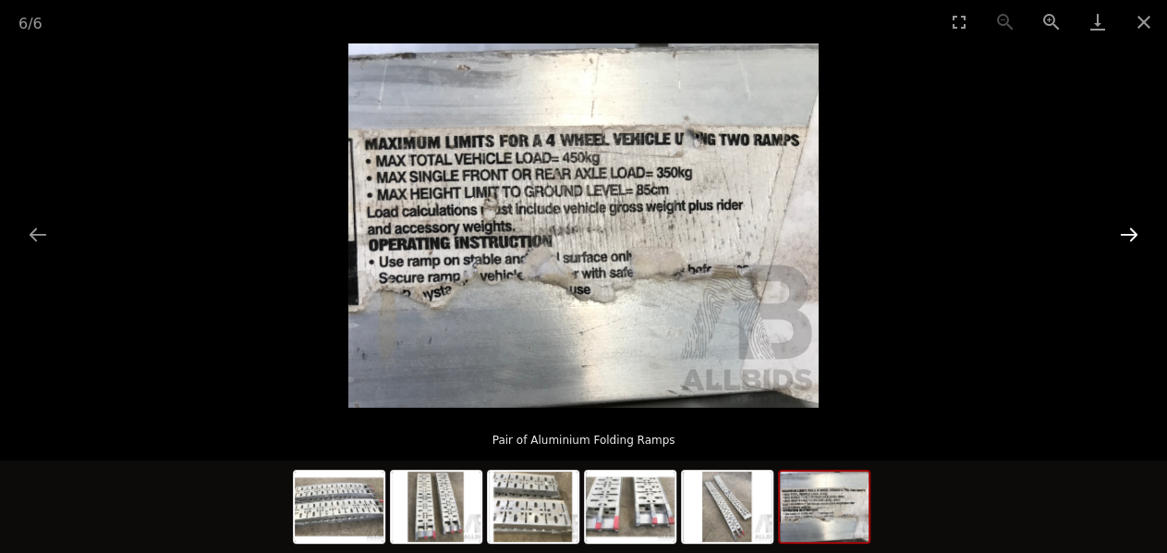
click at [1128, 230] on button "Next slide" at bounding box center [1129, 234] width 39 height 36
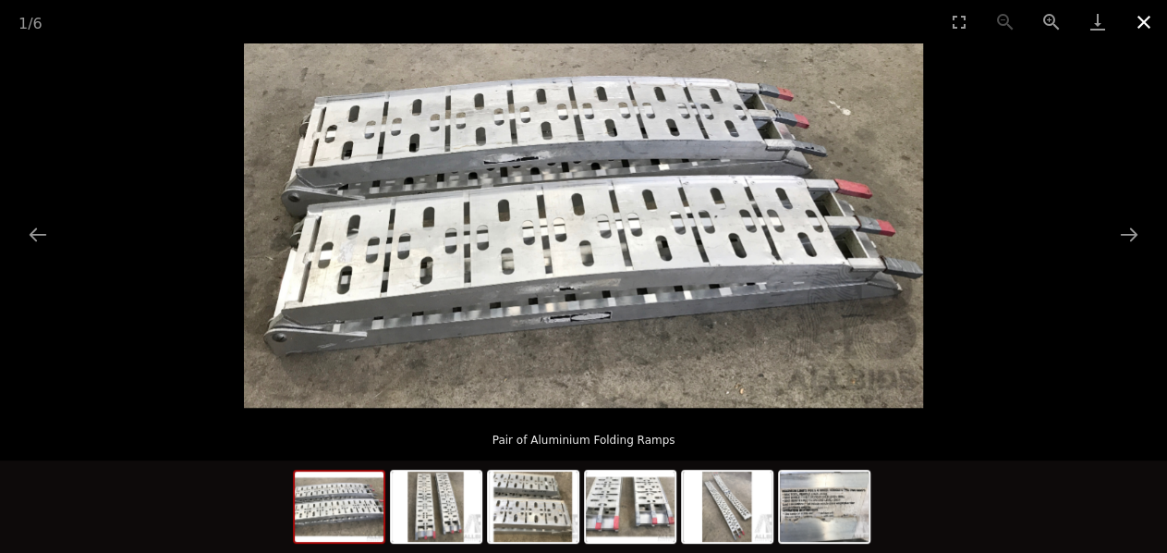
click at [1141, 23] on button "Close gallery" at bounding box center [1144, 21] width 46 height 43
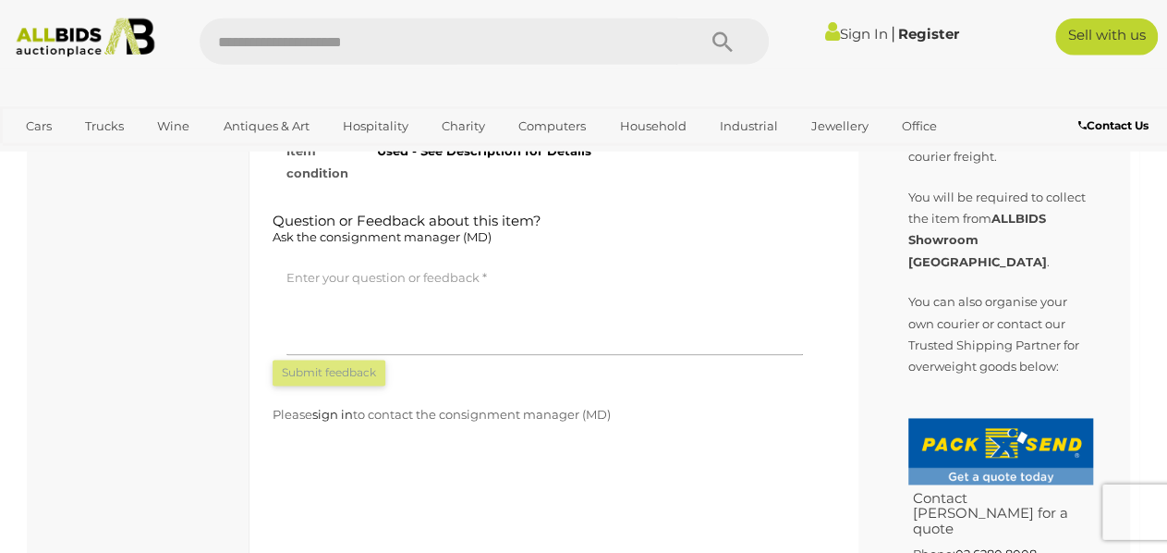
scroll to position [1160, 0]
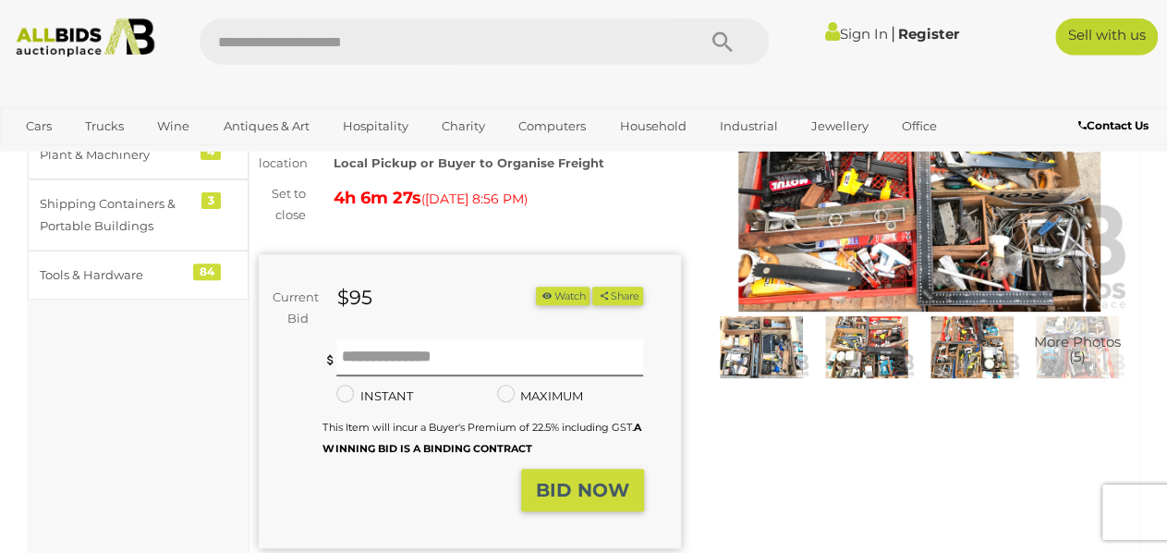
scroll to position [192, 0]
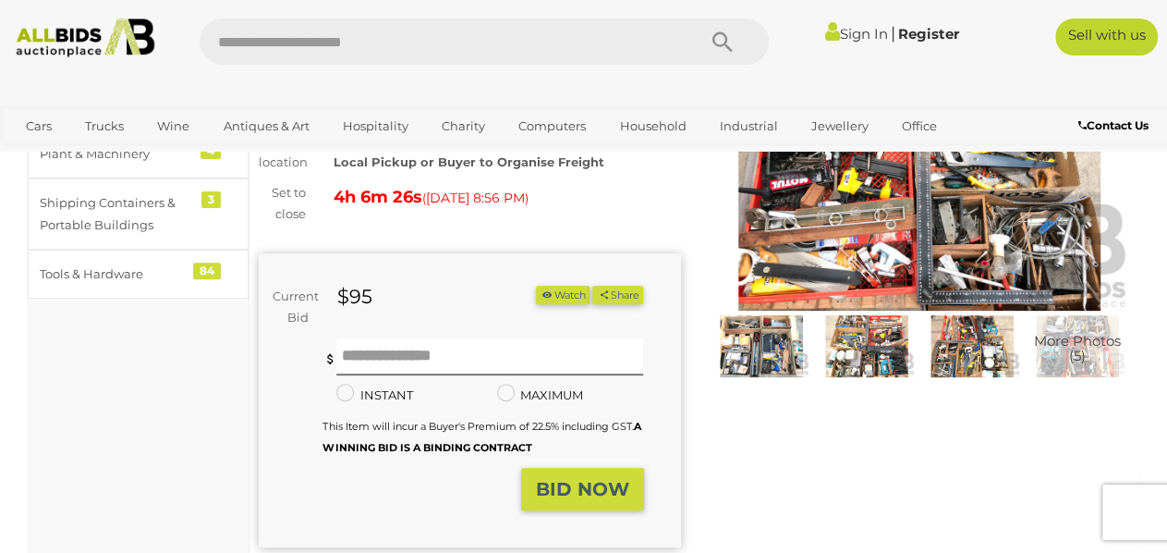
click at [908, 228] on img at bounding box center [920, 175] width 422 height 272
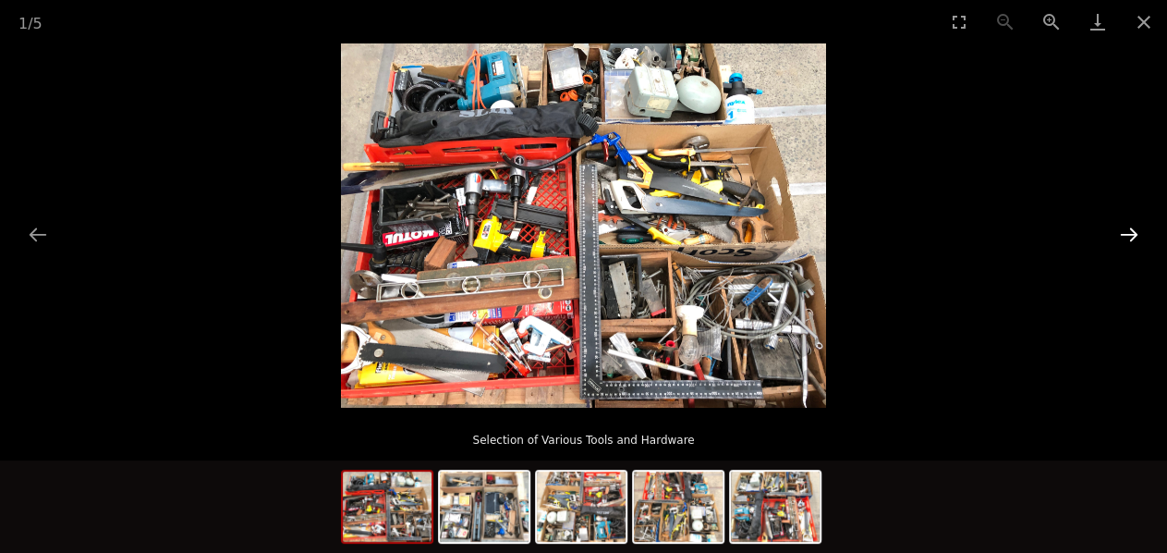
click at [1136, 239] on button "Next slide" at bounding box center [1129, 234] width 39 height 36
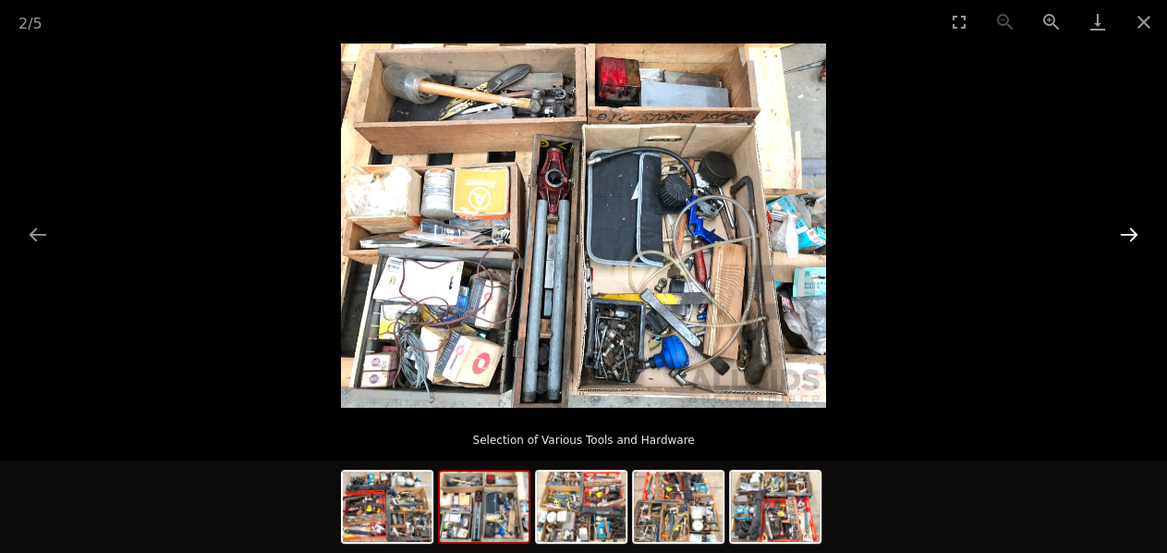
click at [1131, 234] on button "Next slide" at bounding box center [1129, 234] width 39 height 36
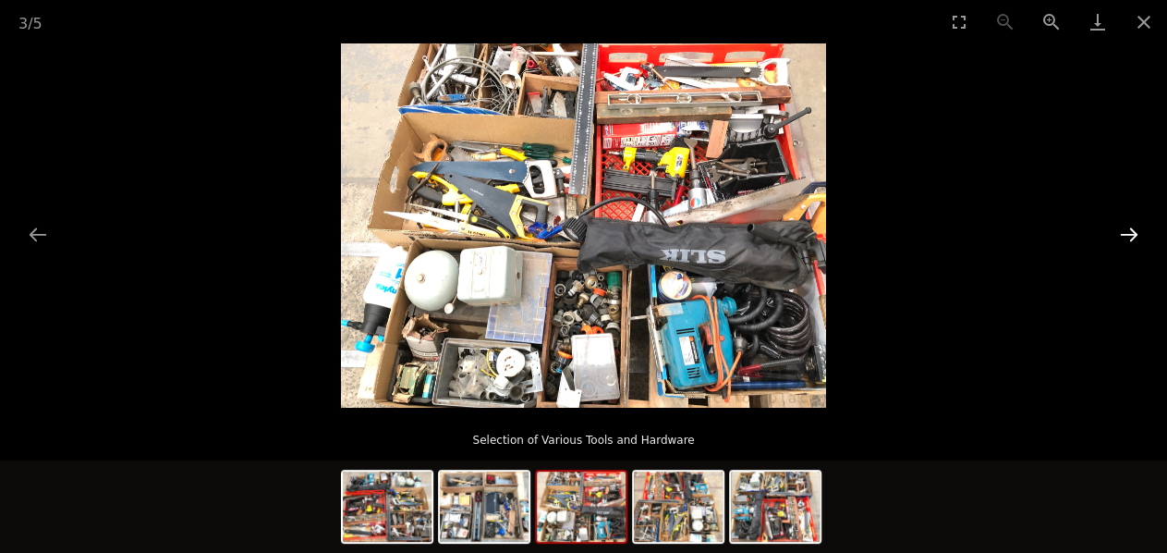
click at [1131, 234] on button "Next slide" at bounding box center [1129, 234] width 39 height 36
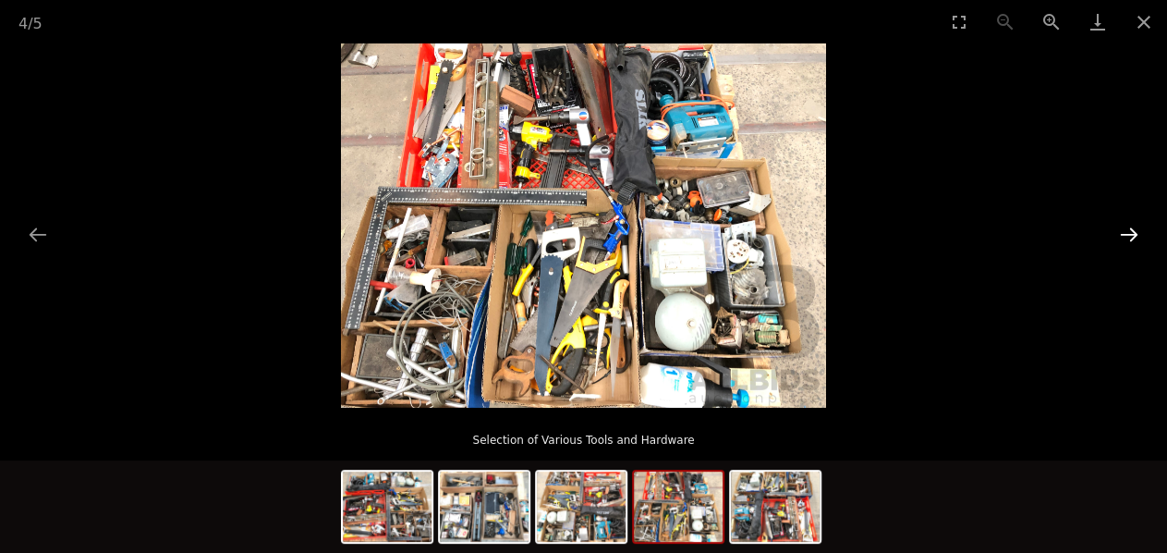
click at [1135, 235] on button "Next slide" at bounding box center [1129, 234] width 39 height 36
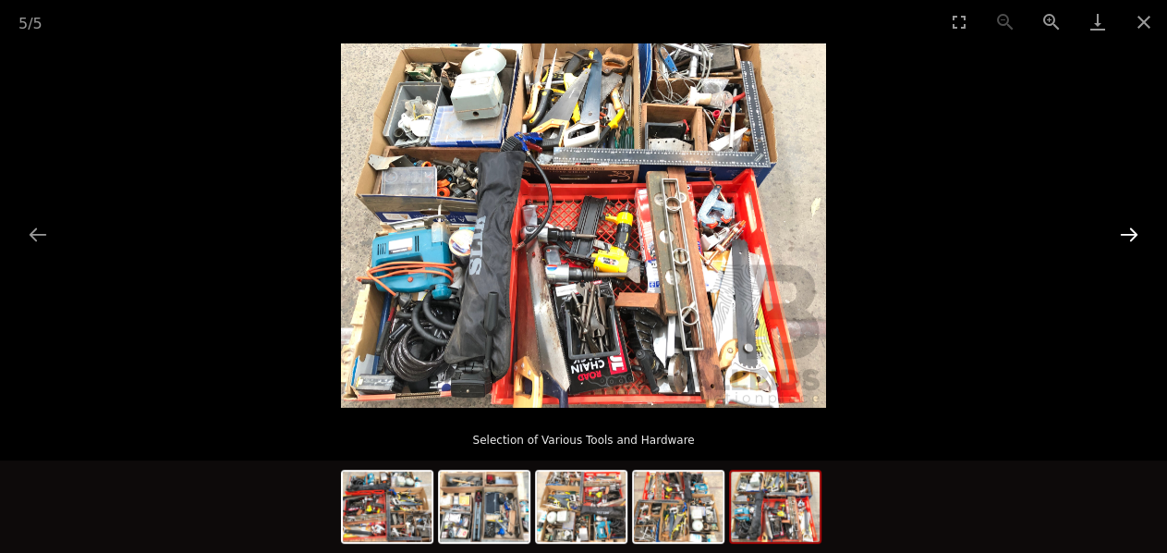
click at [1135, 235] on button "Next slide" at bounding box center [1129, 234] width 39 height 36
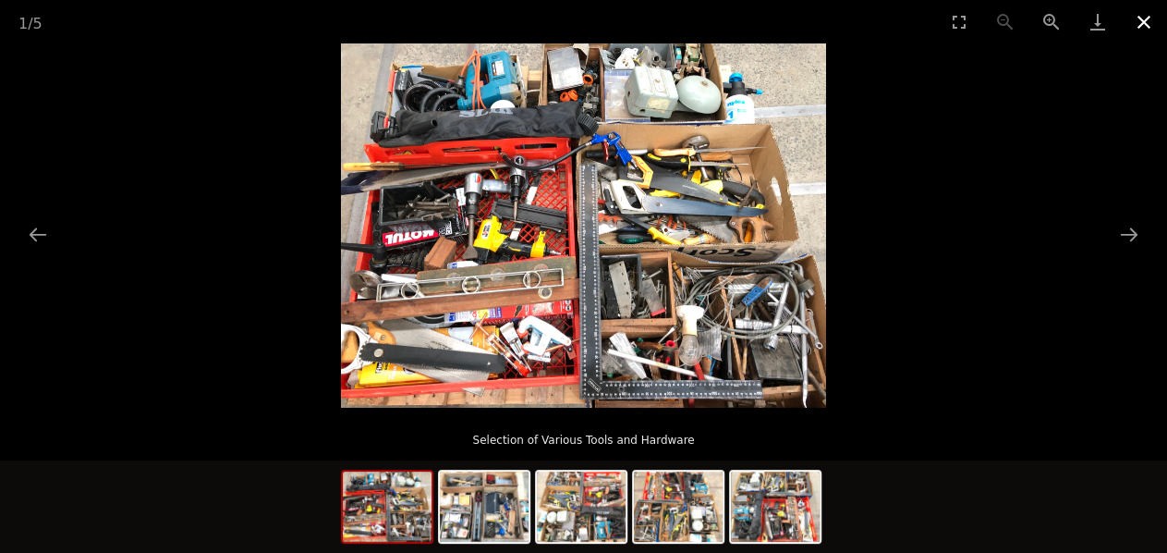
click at [1141, 19] on button "Close gallery" at bounding box center [1144, 21] width 46 height 43
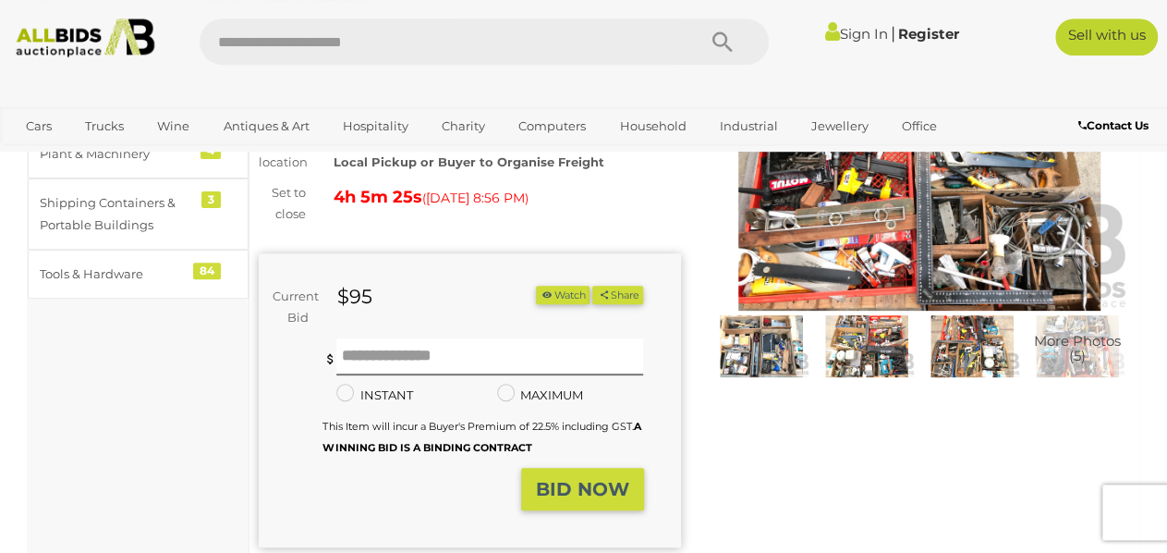
scroll to position [192, 0]
